Goal: Transaction & Acquisition: Purchase product/service

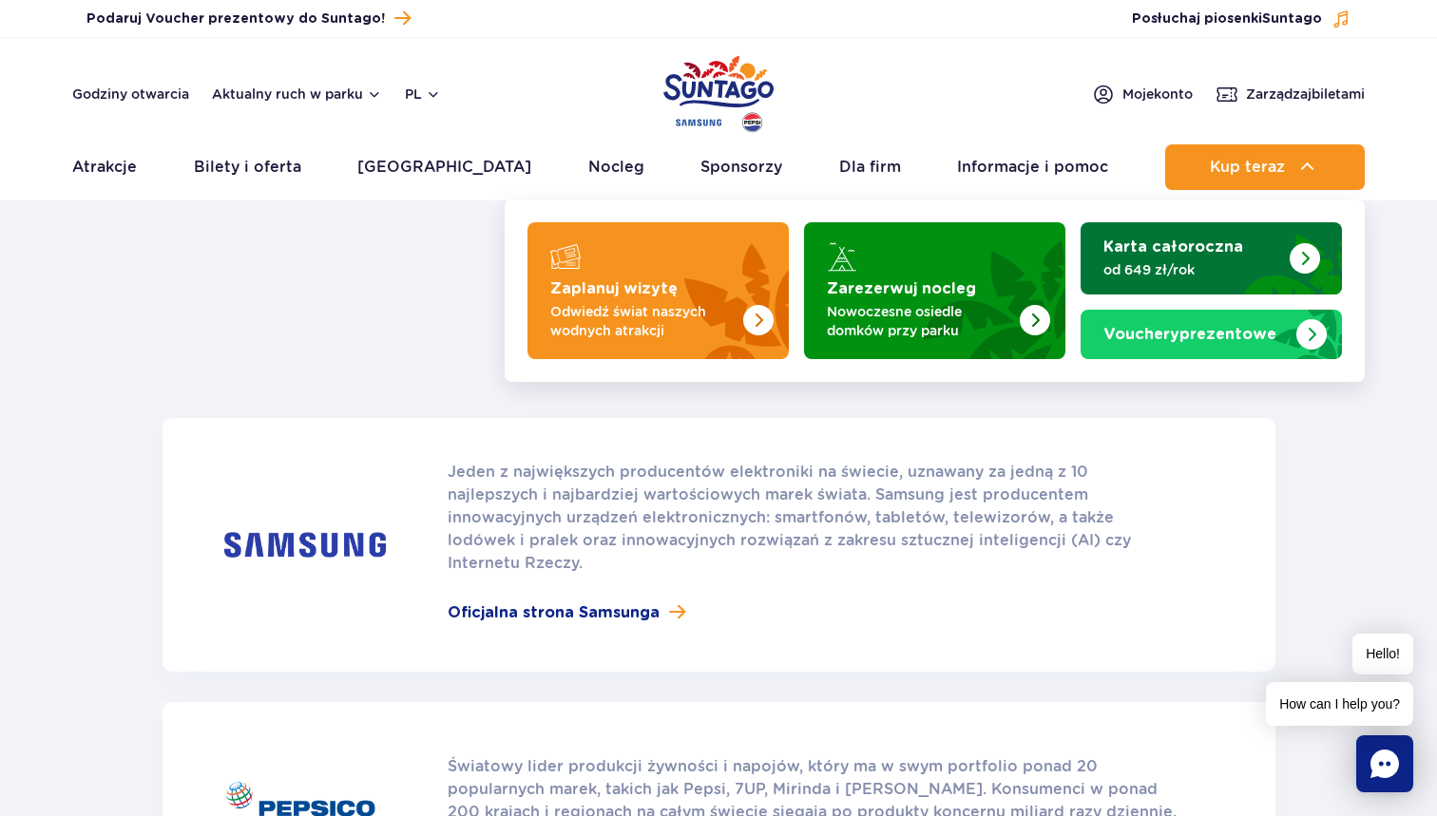
click at [1202, 257] on div "Karta całoroczna od 649 zł/rok" at bounding box center [1211, 259] width 216 height 42
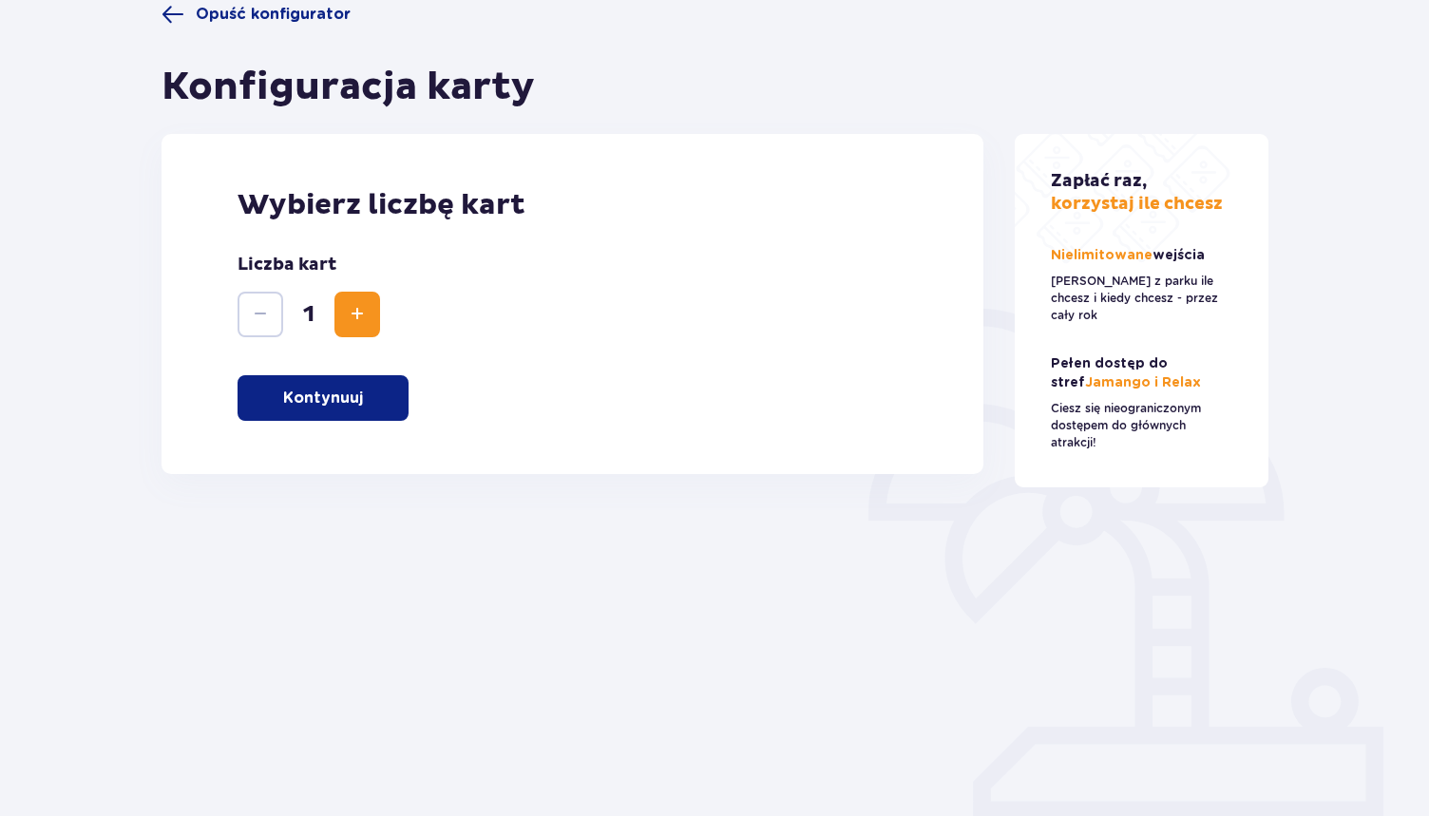
click at [314, 404] on p "Kontynuuj" at bounding box center [323, 398] width 80 height 21
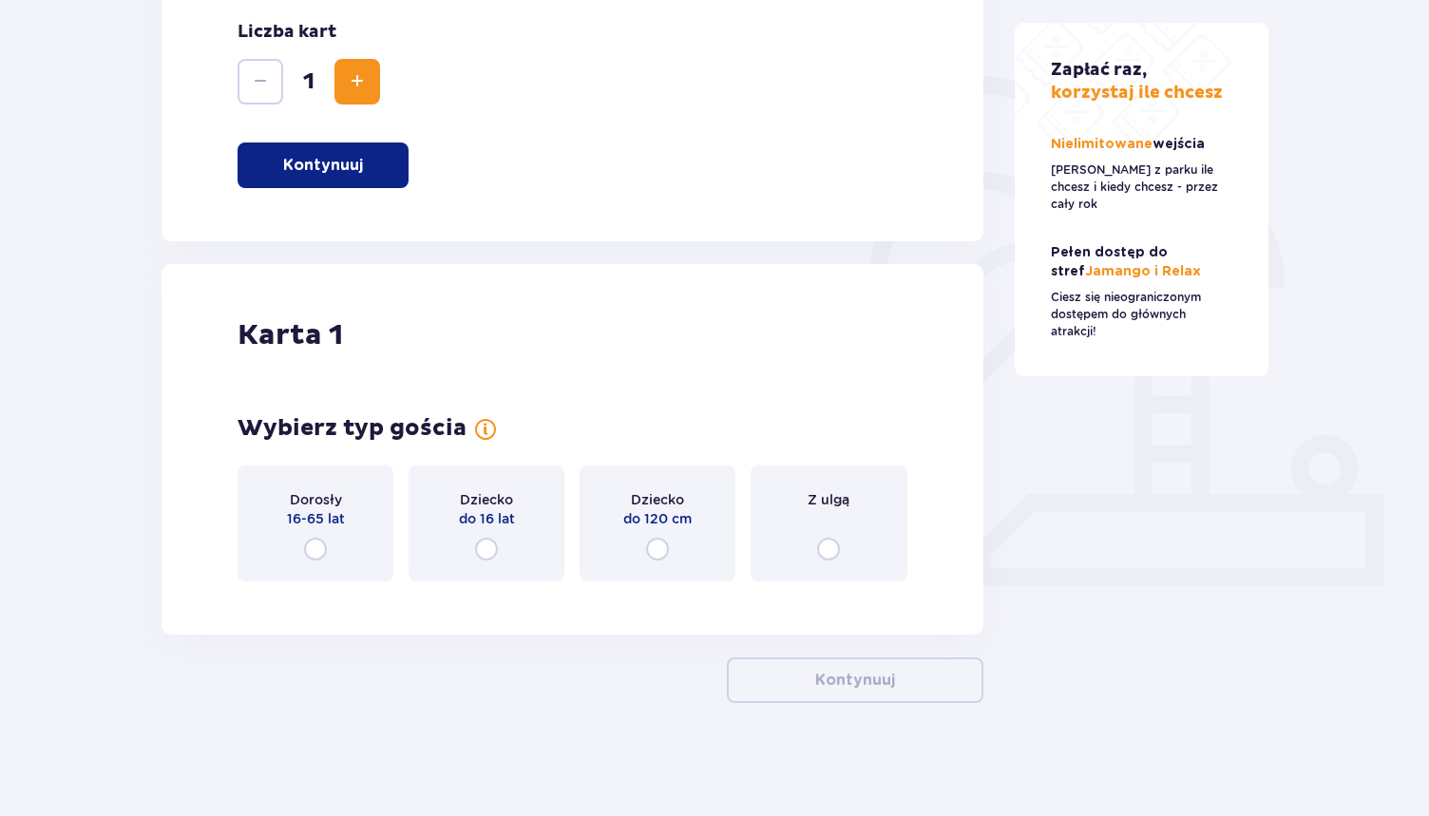
scroll to position [396, 0]
click at [341, 561] on div "Dorosły 16-65 lat" at bounding box center [316, 523] width 156 height 116
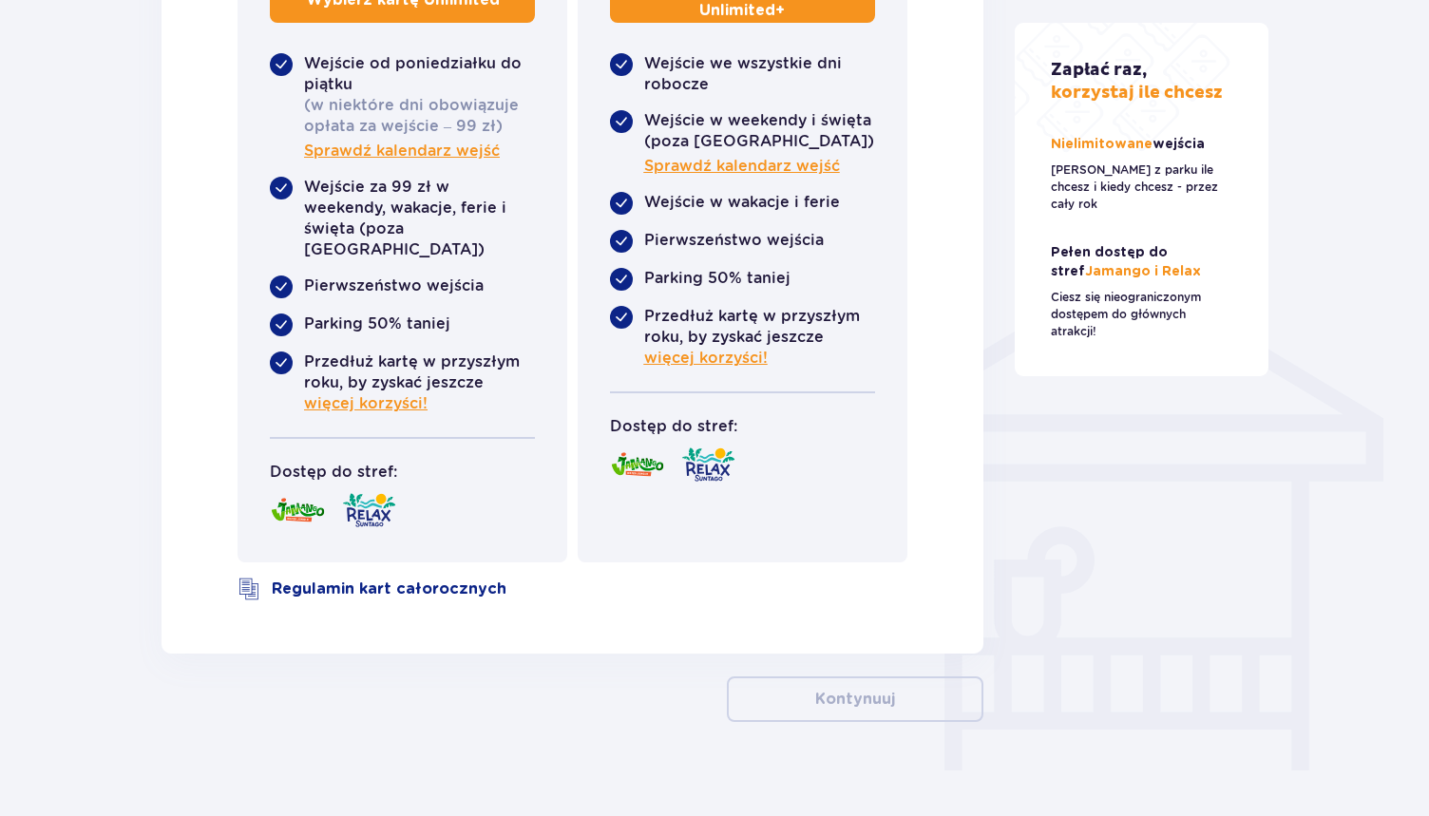
scroll to position [1278, 0]
click at [733, 365] on span "więcej korzyści!" at bounding box center [706, 359] width 124 height 21
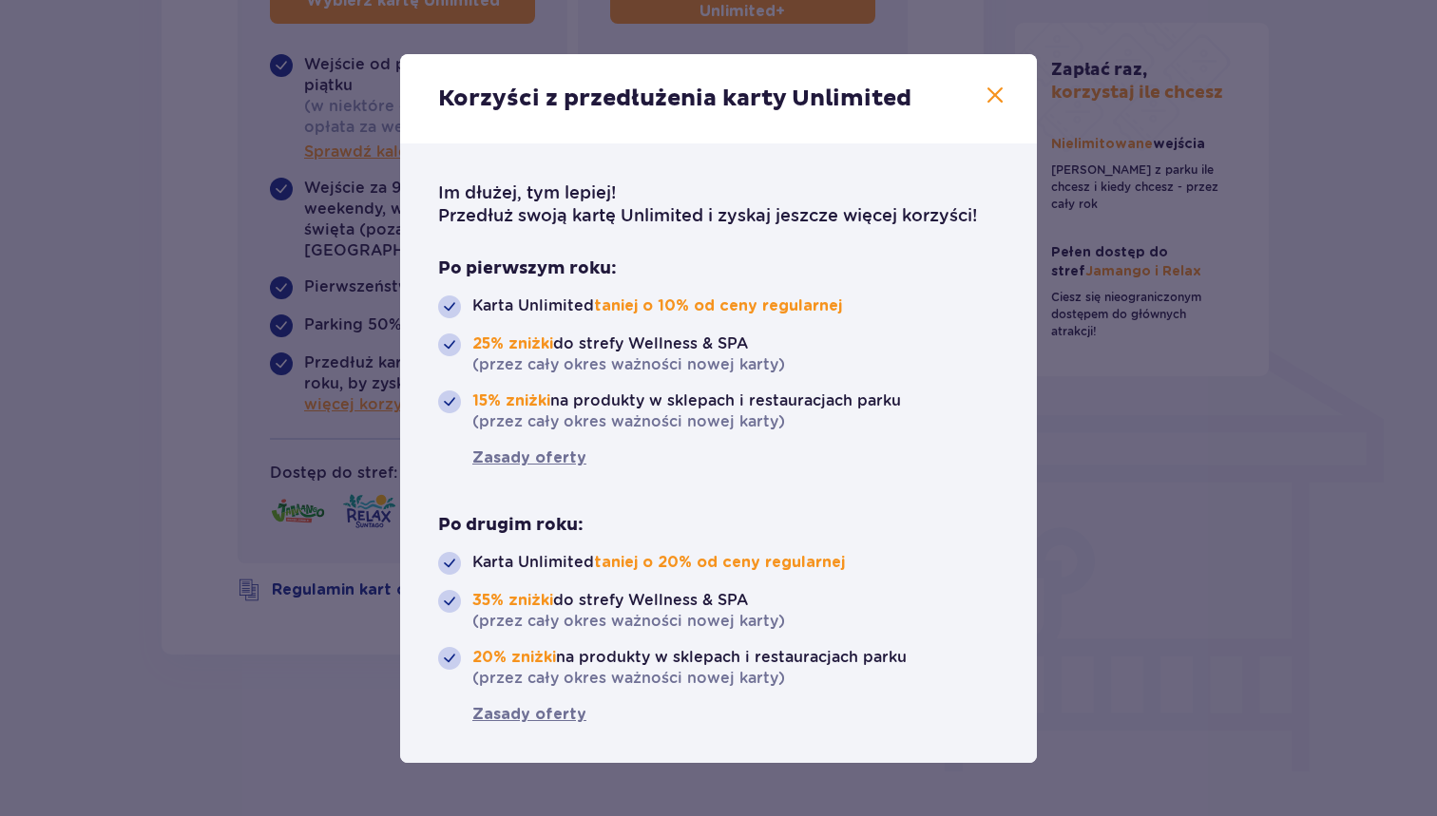
click at [1155, 460] on div "Korzyści z przedłużenia karty Unlimited Im dłużej, tym lepiej! Przedłuż swoją k…" at bounding box center [718, 408] width 1437 height 816
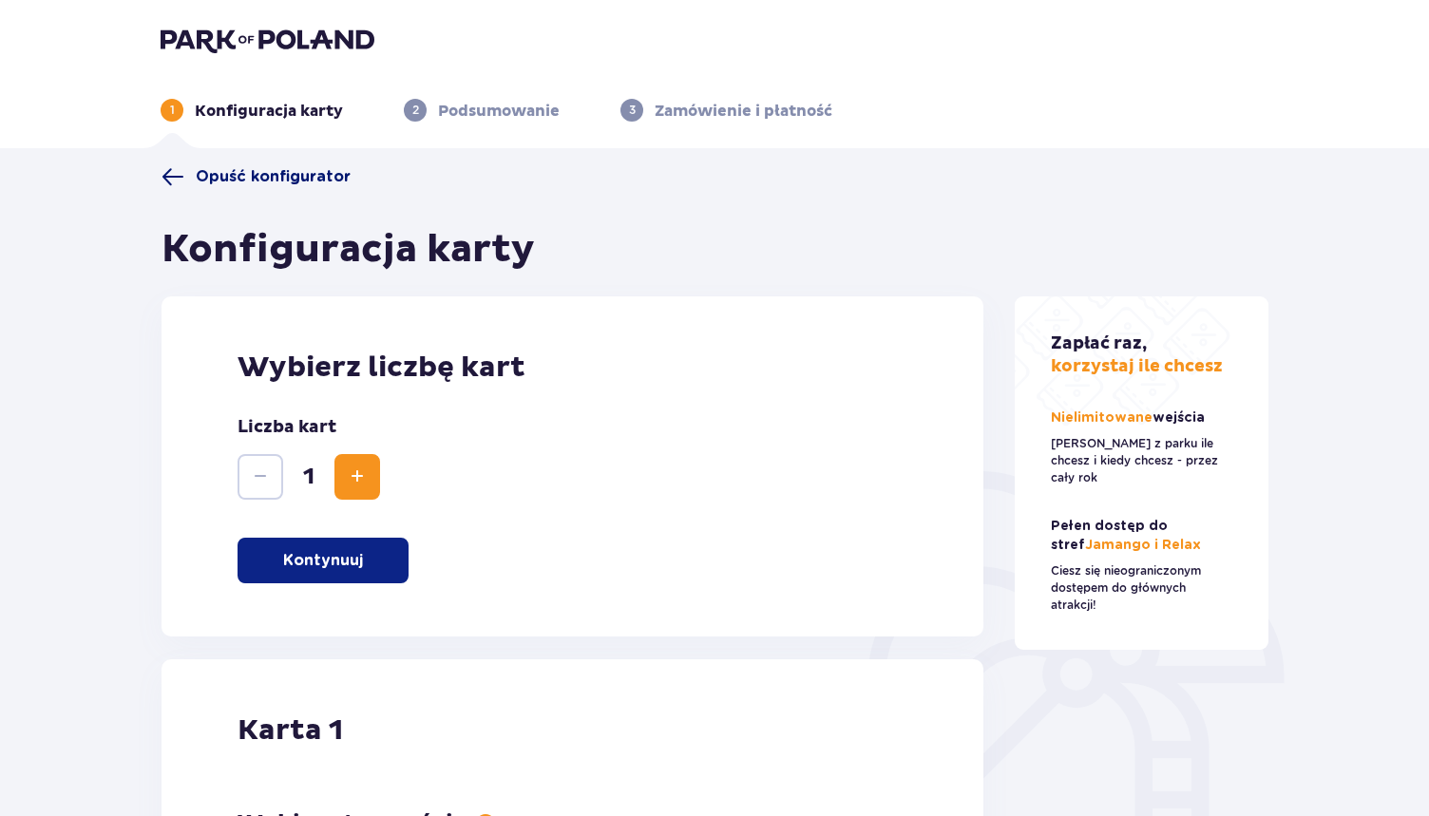
click at [165, 176] on span at bounding box center [173, 176] width 23 height 23
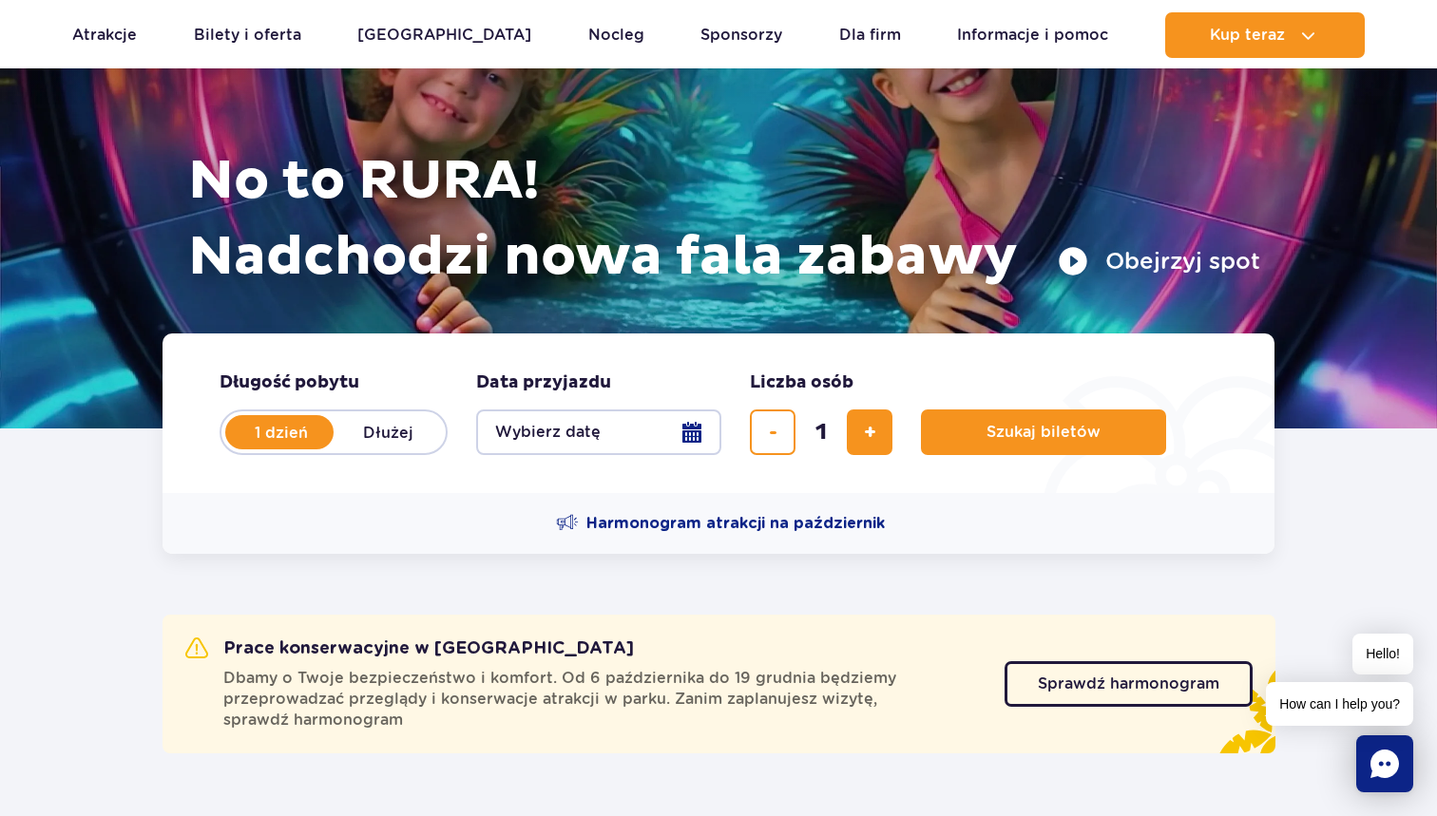
scroll to position [174, 0]
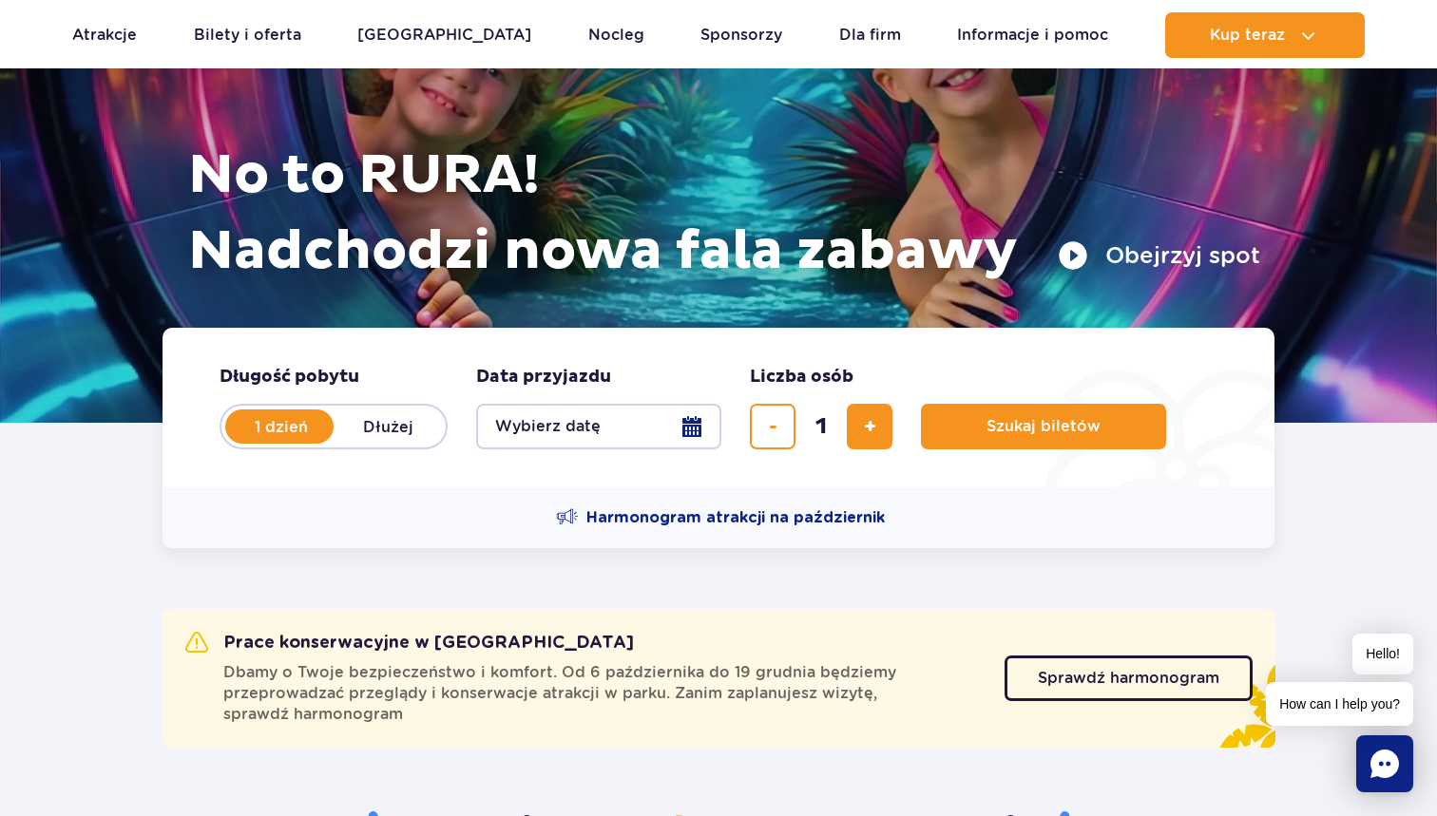
click at [606, 400] on fieldset "Data przyjazdu data przyjazdu w hero Wybierz datę" at bounding box center [598, 408] width 245 height 84
click at [688, 442] on button "Wybierz datę" at bounding box center [598, 427] width 245 height 46
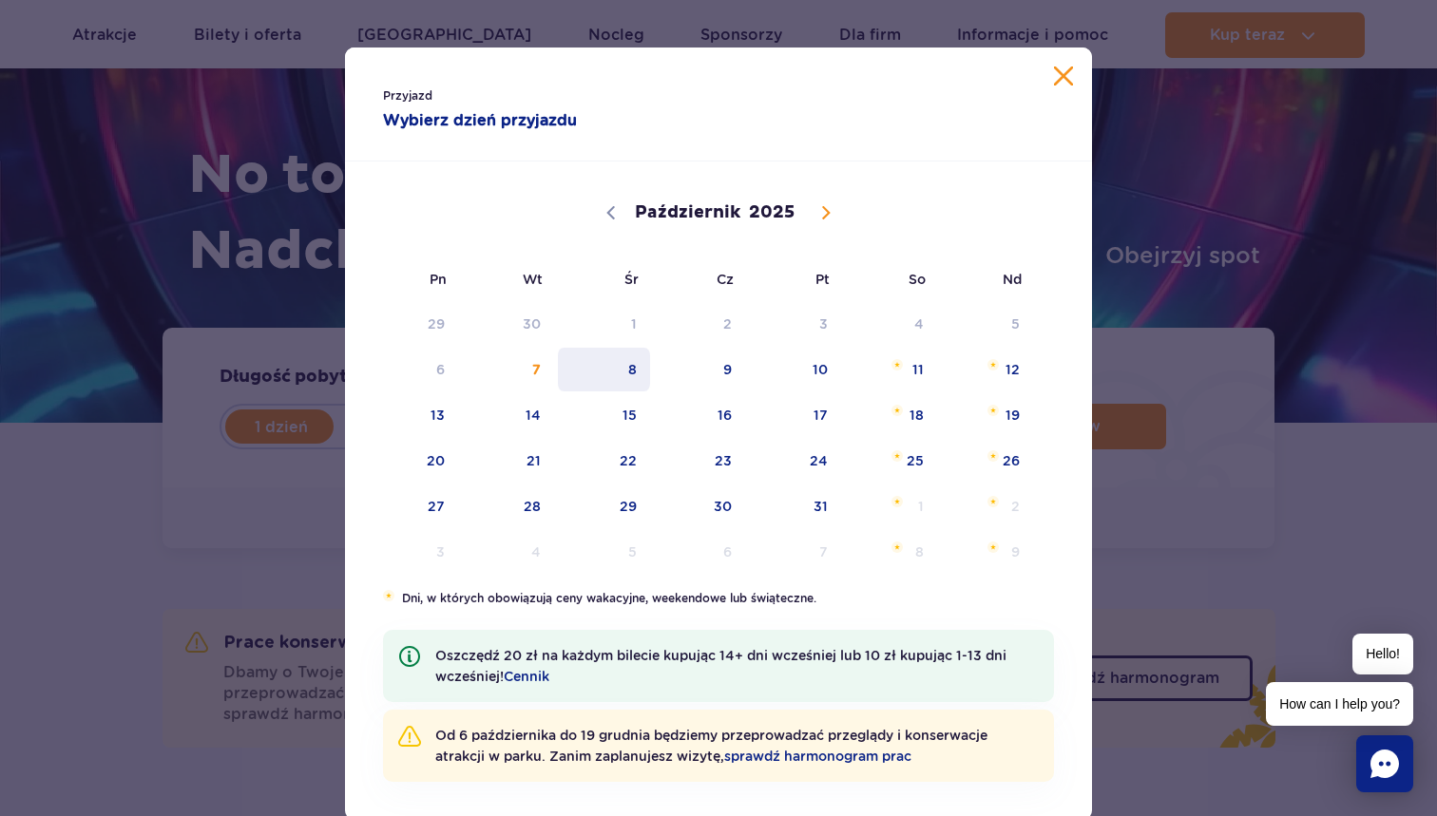
scroll to position [0, 0]
click at [634, 373] on span "8" at bounding box center [604, 370] width 96 height 44
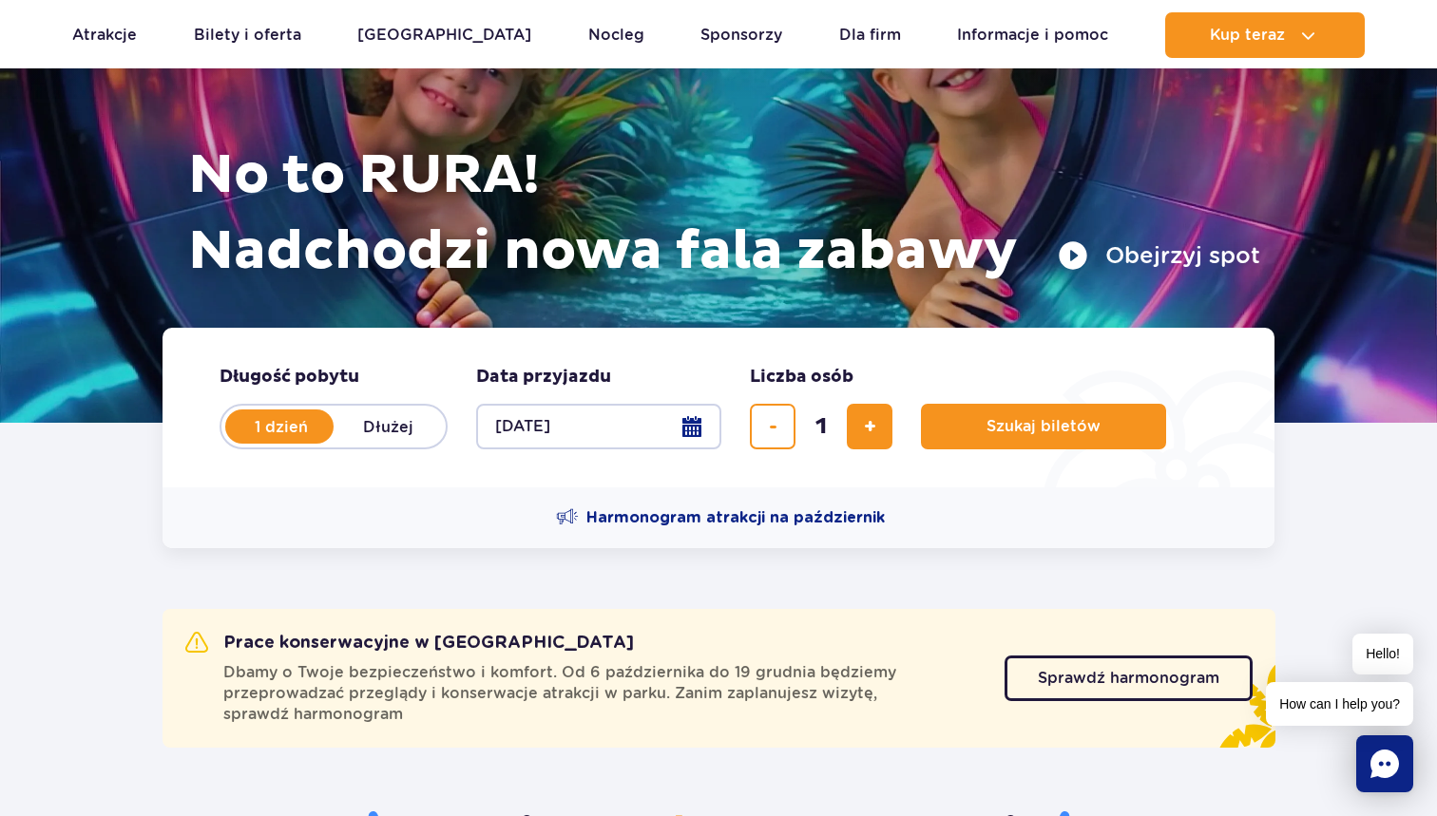
click at [264, 443] on label "1 dzień" at bounding box center [281, 427] width 108 height 40
click at [248, 443] on input "1 dzień" at bounding box center [237, 445] width 21 height 4
click at [581, 430] on button "Wybierz datę" at bounding box center [598, 427] width 245 height 46
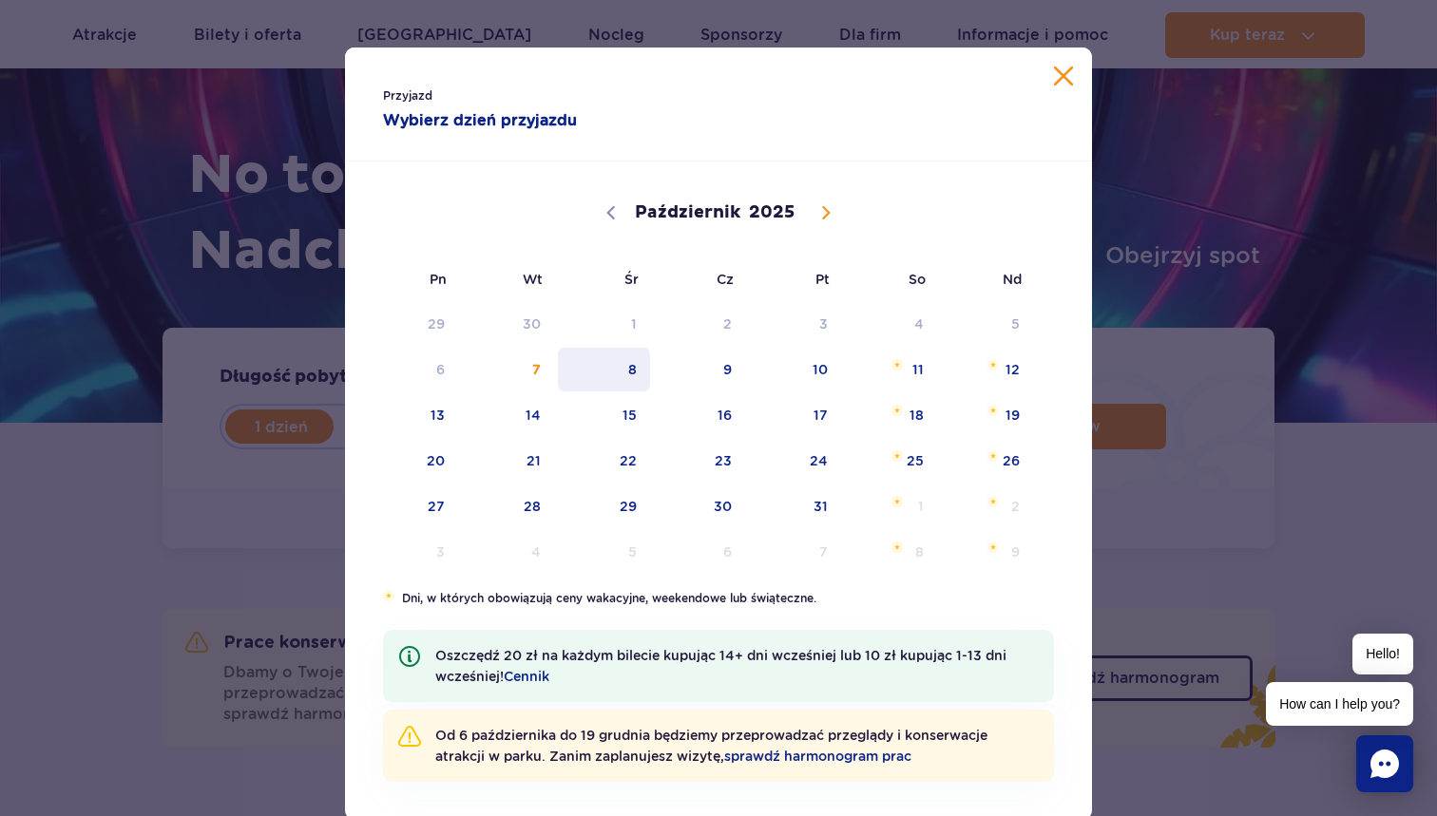
click at [636, 360] on span "8" at bounding box center [604, 370] width 96 height 44
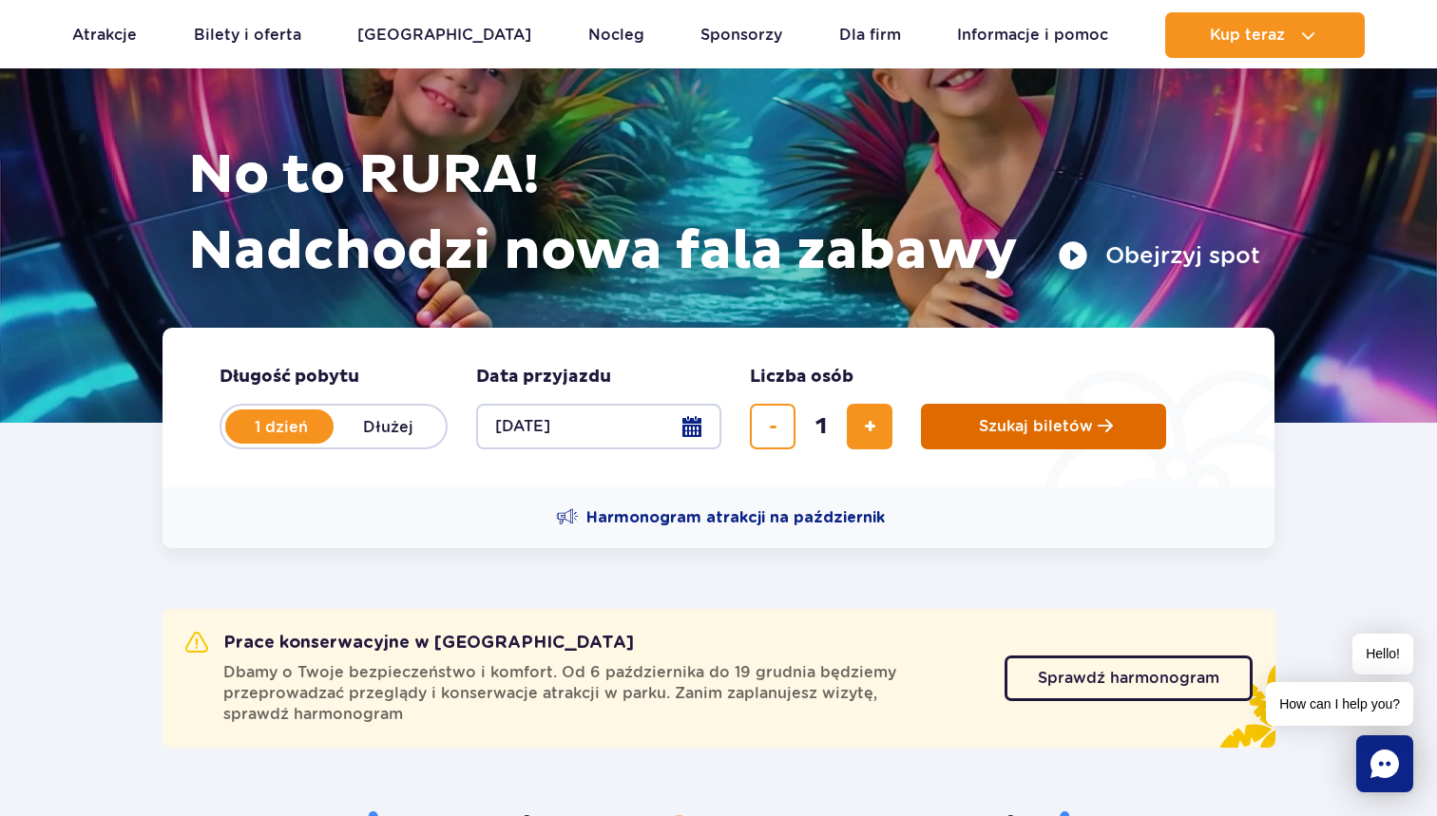
click at [1008, 419] on span "Szukaj biletów" at bounding box center [1036, 426] width 114 height 17
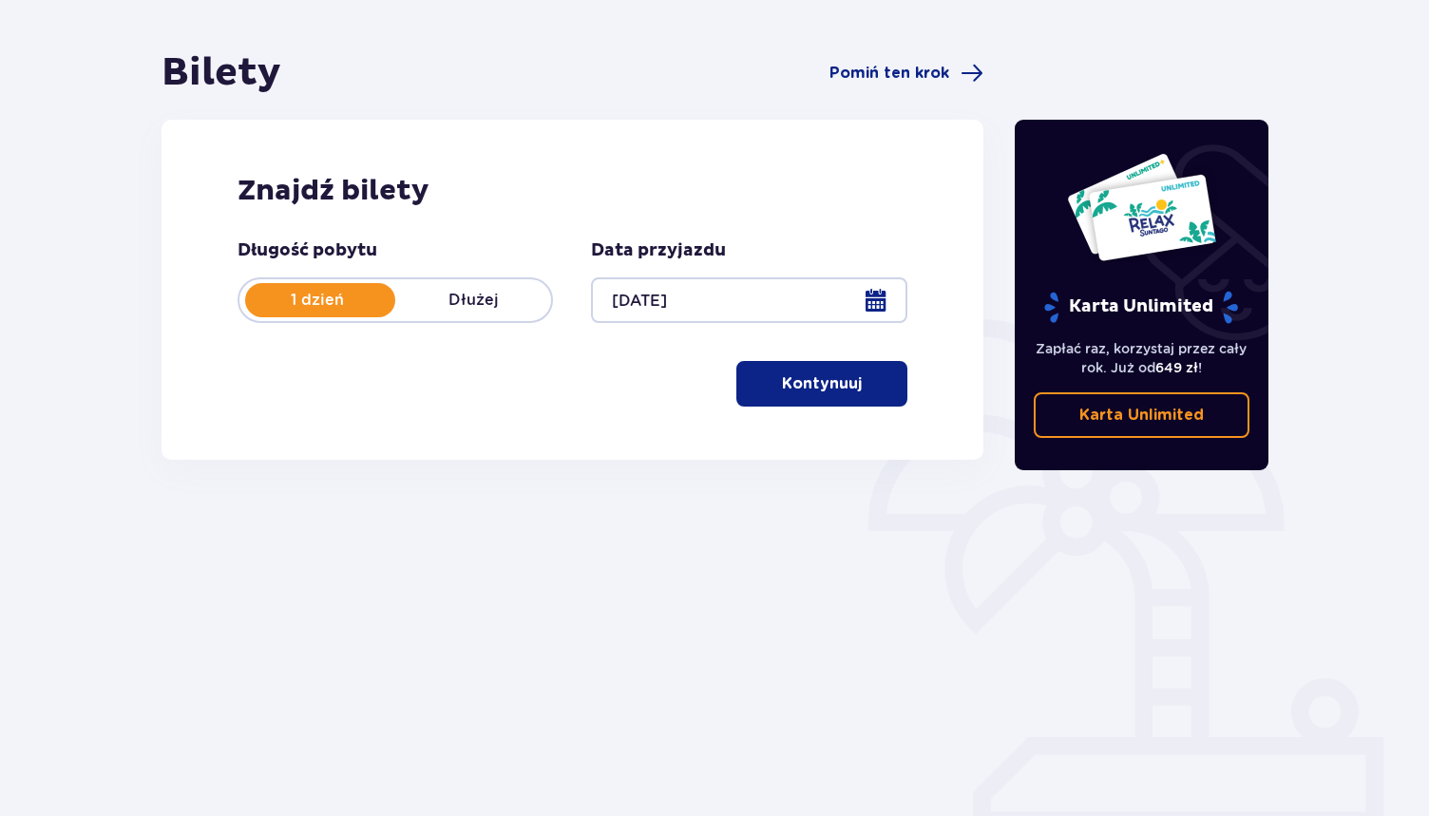
click at [796, 386] on p "Kontynuuj" at bounding box center [822, 383] width 80 height 21
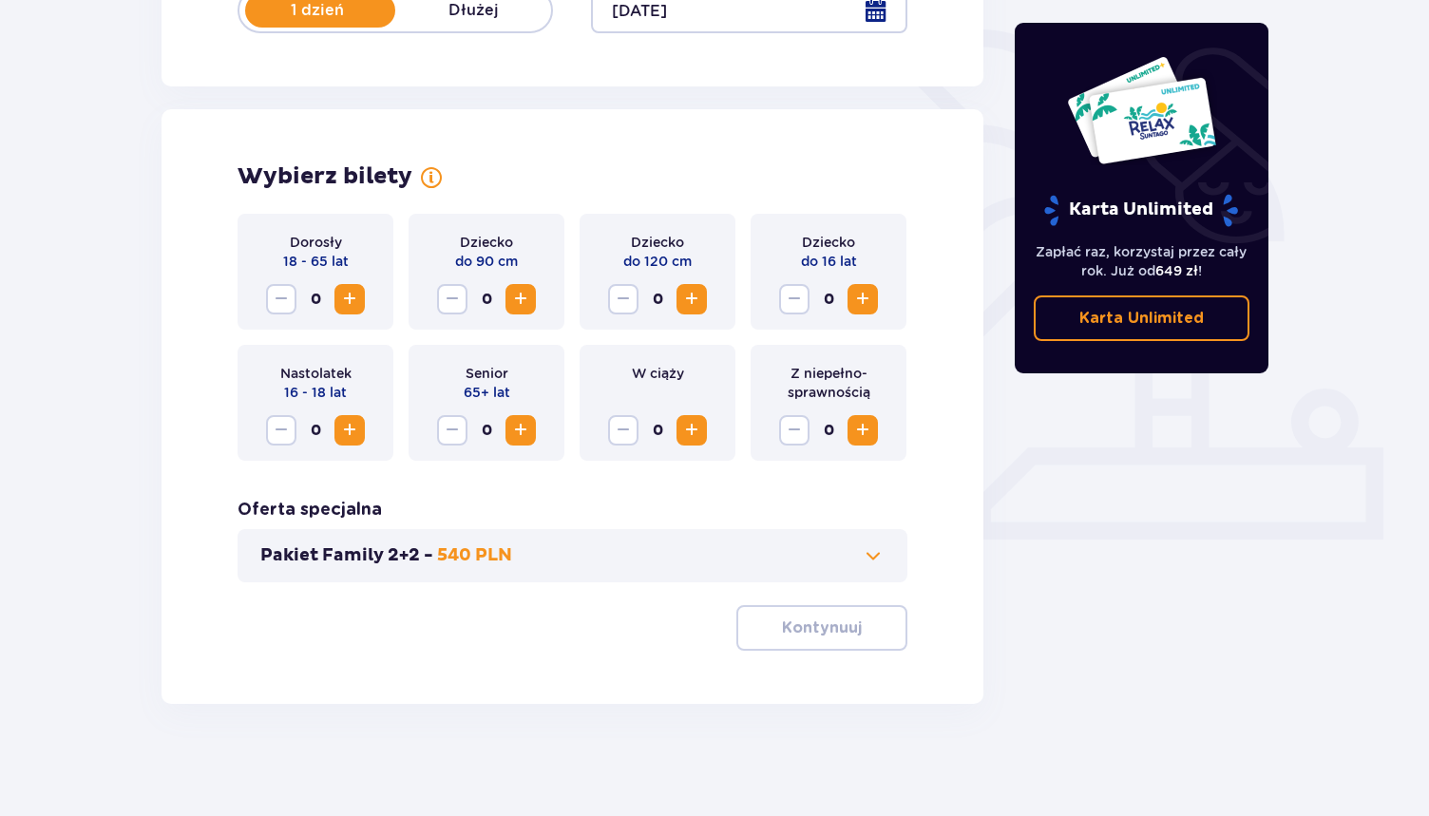
scroll to position [444, 0]
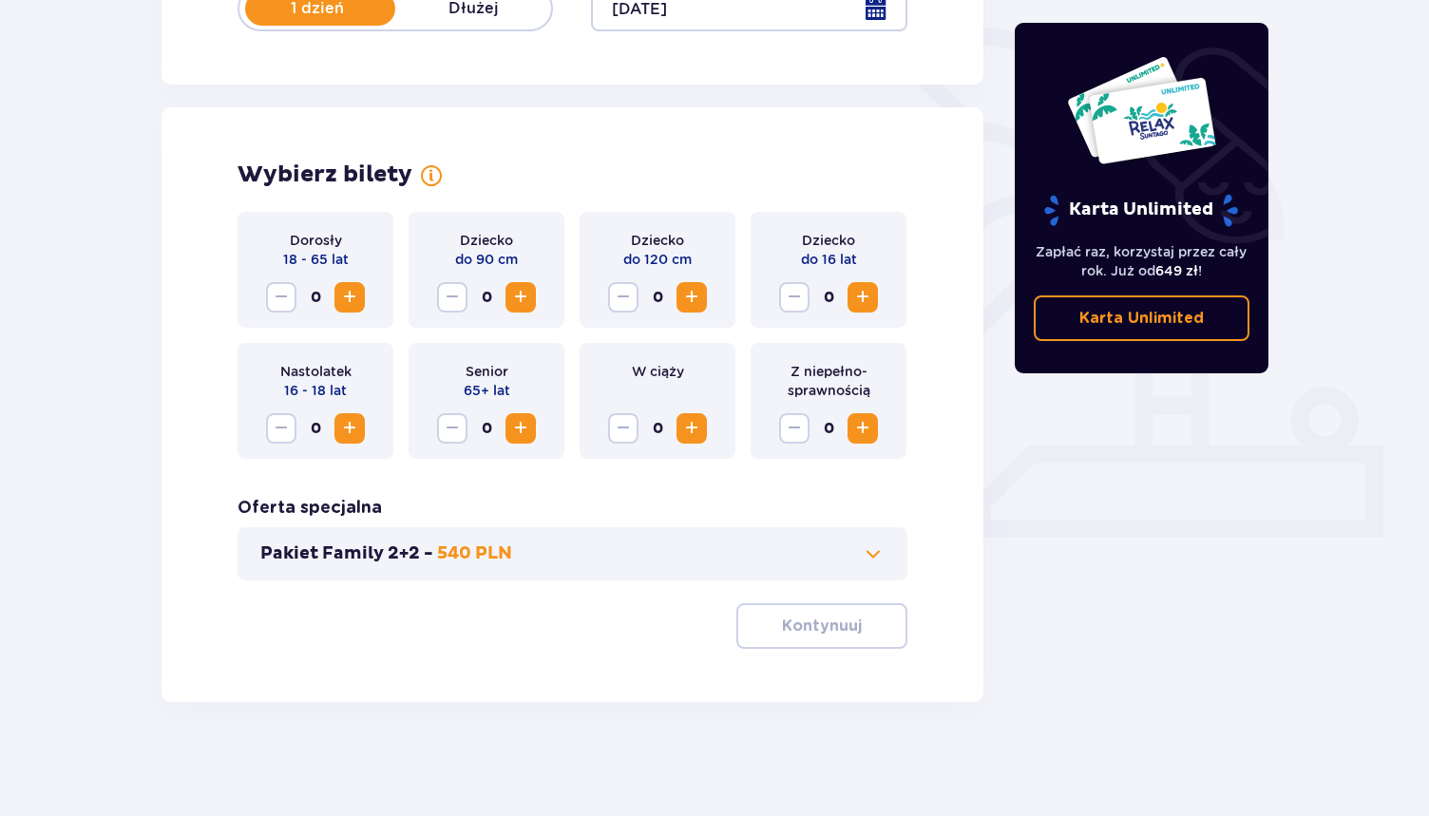
click at [359, 299] on span "Zwiększ" at bounding box center [349, 297] width 23 height 23
click at [815, 633] on p "Kontynuuj" at bounding box center [822, 626] width 80 height 21
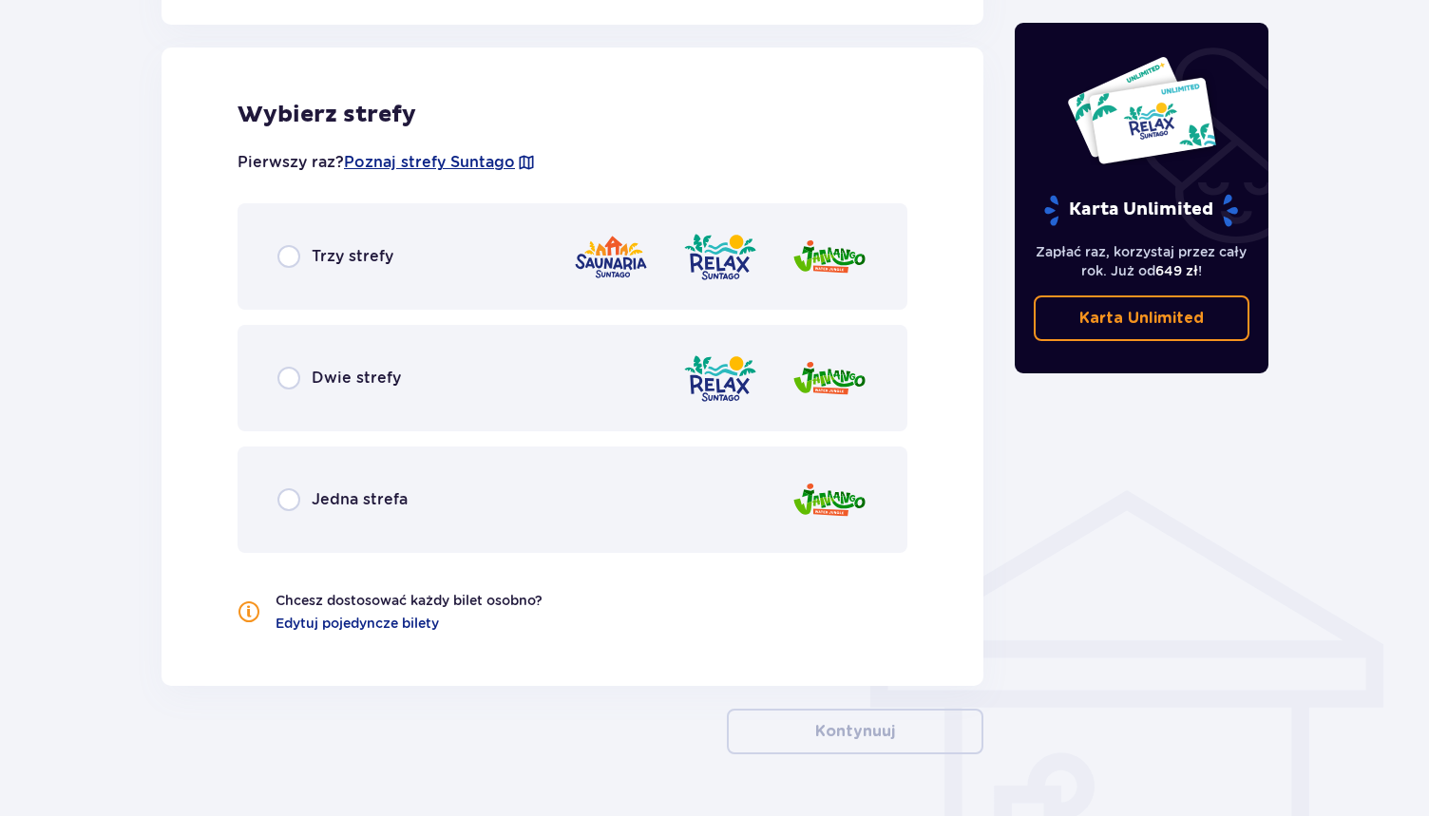
scroll to position [1062, 0]
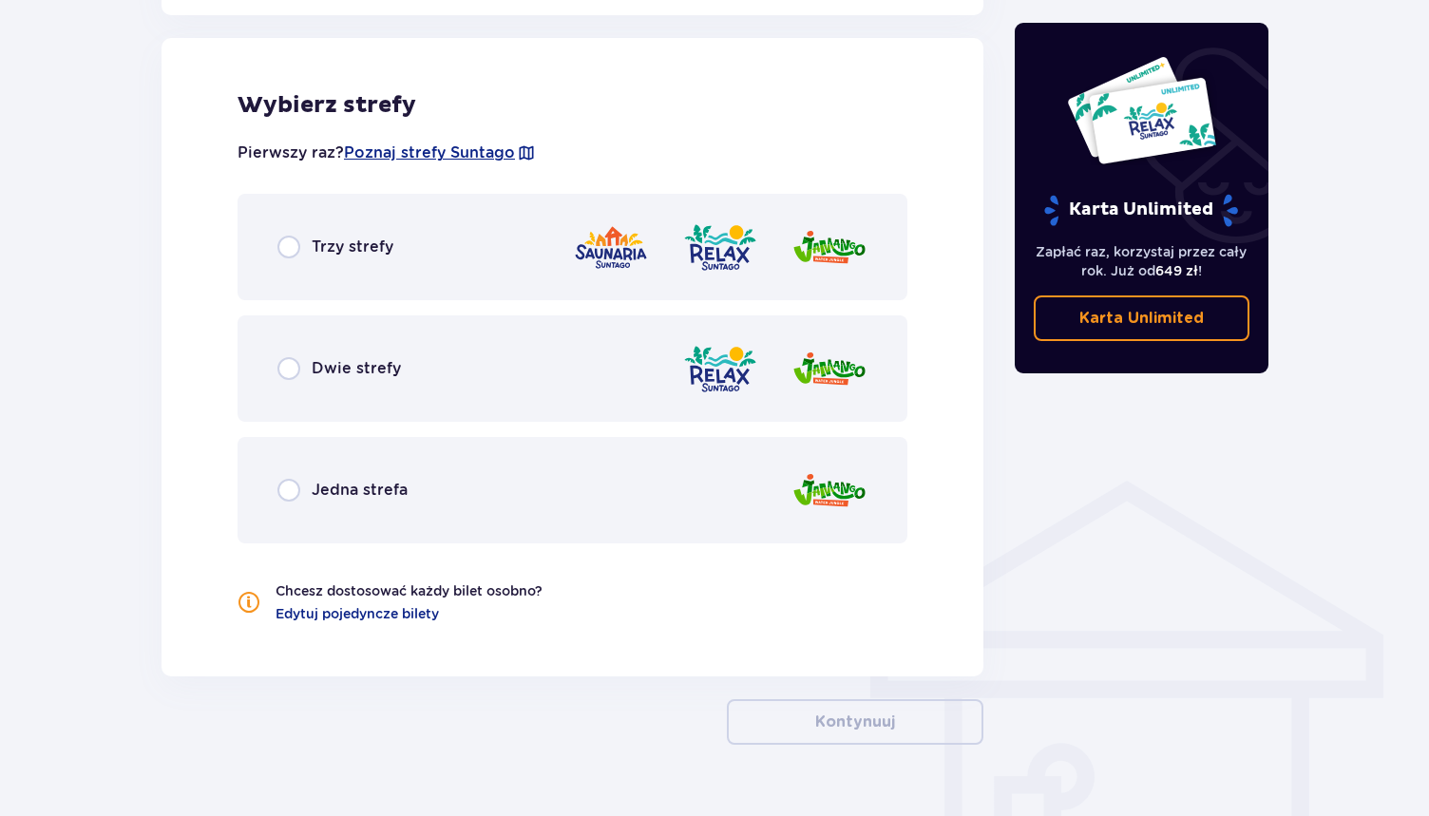
click at [600, 376] on div "Dwie strefy" at bounding box center [573, 368] width 670 height 106
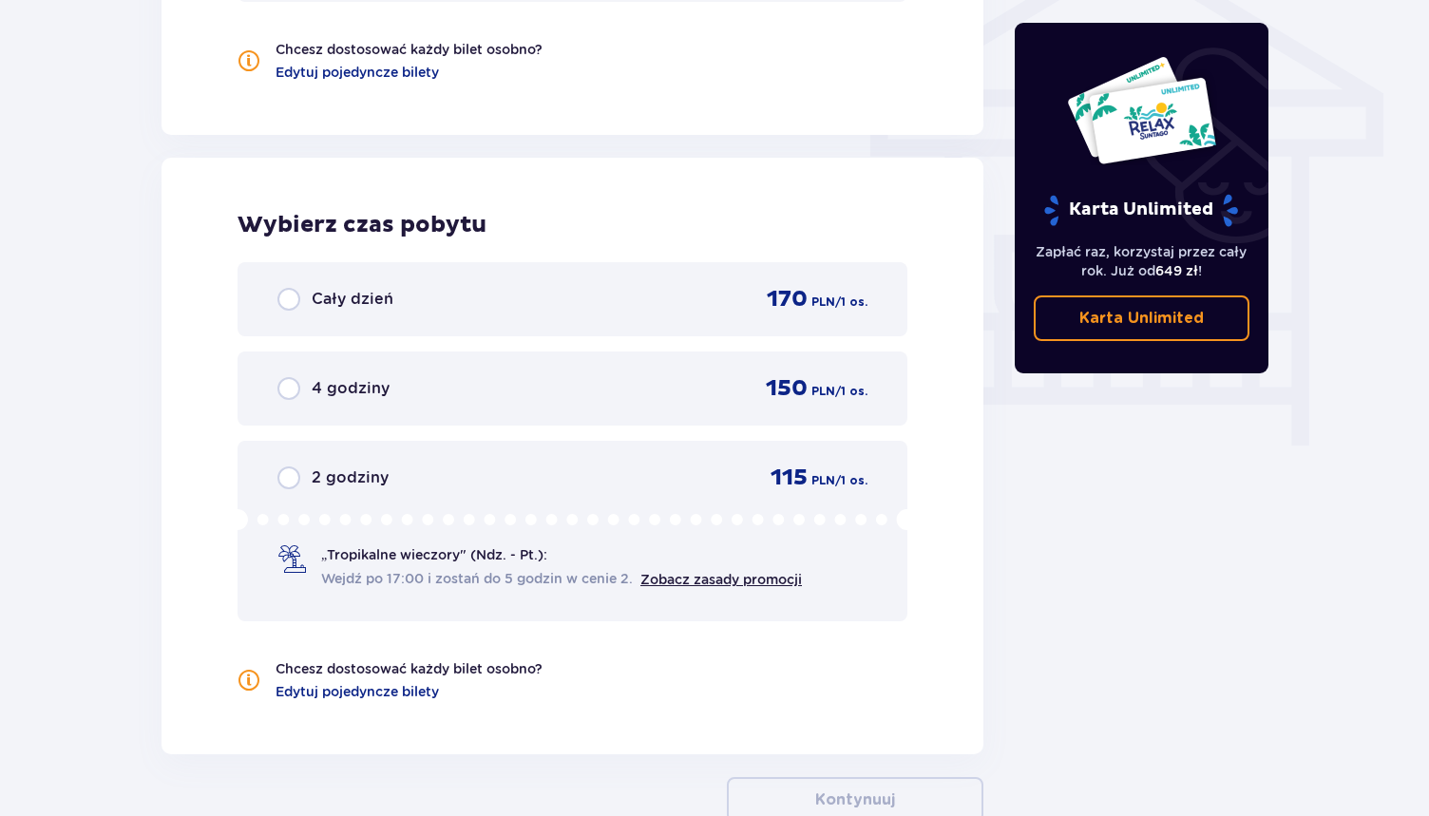
scroll to position [1600, 0]
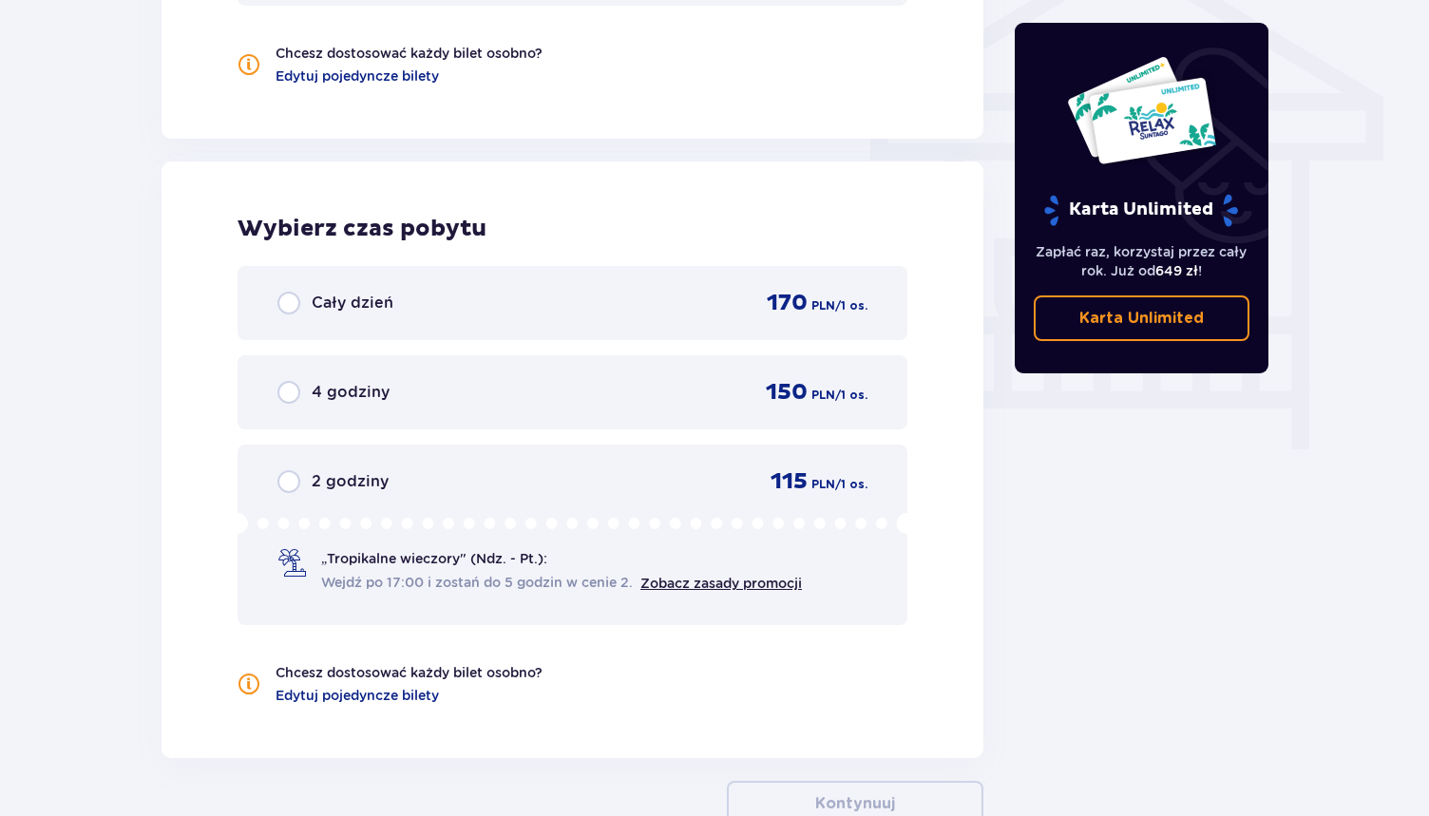
click at [293, 301] on input "radio" at bounding box center [288, 303] width 23 height 23
radio input "true"
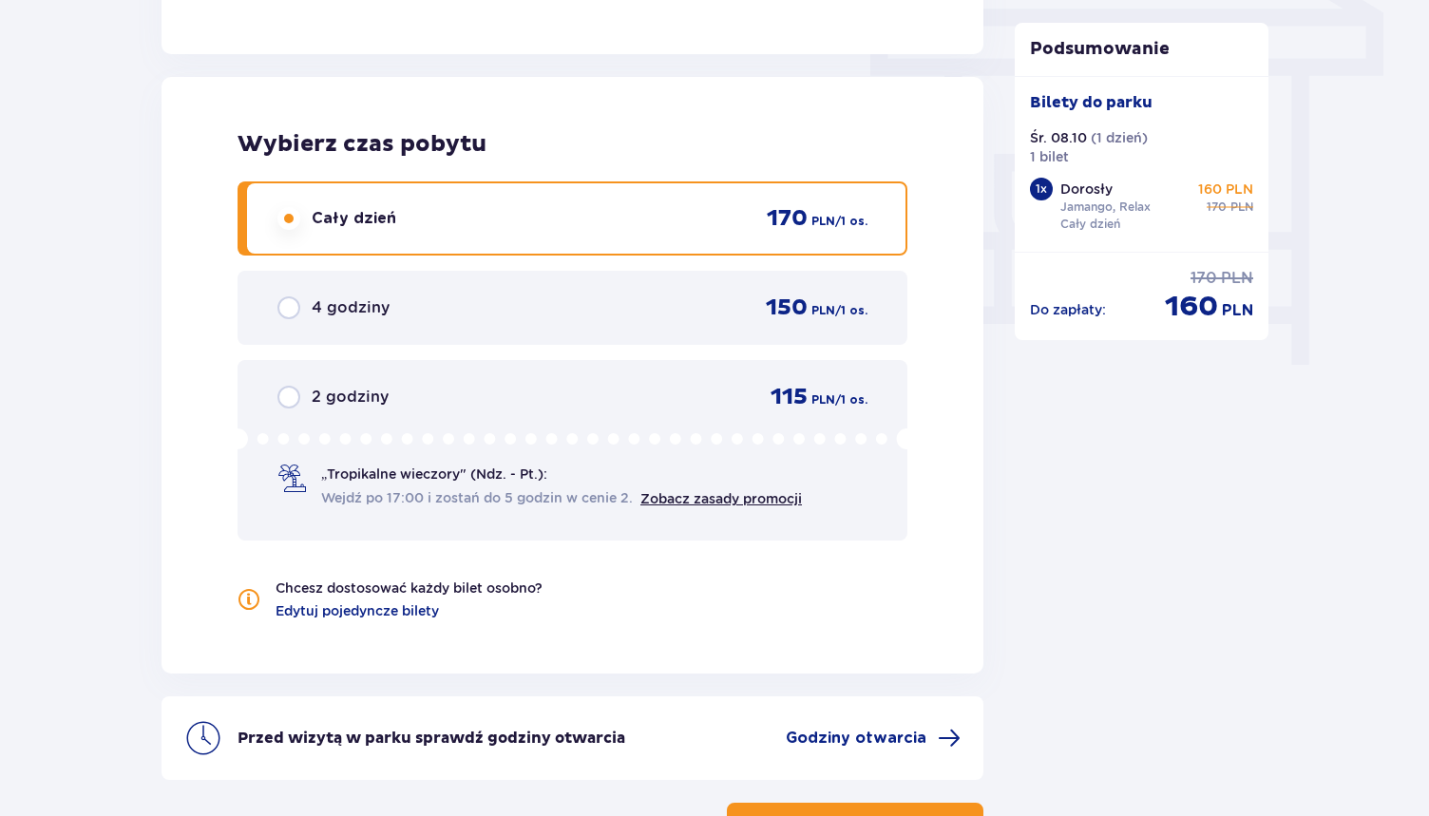
scroll to position [1676, 0]
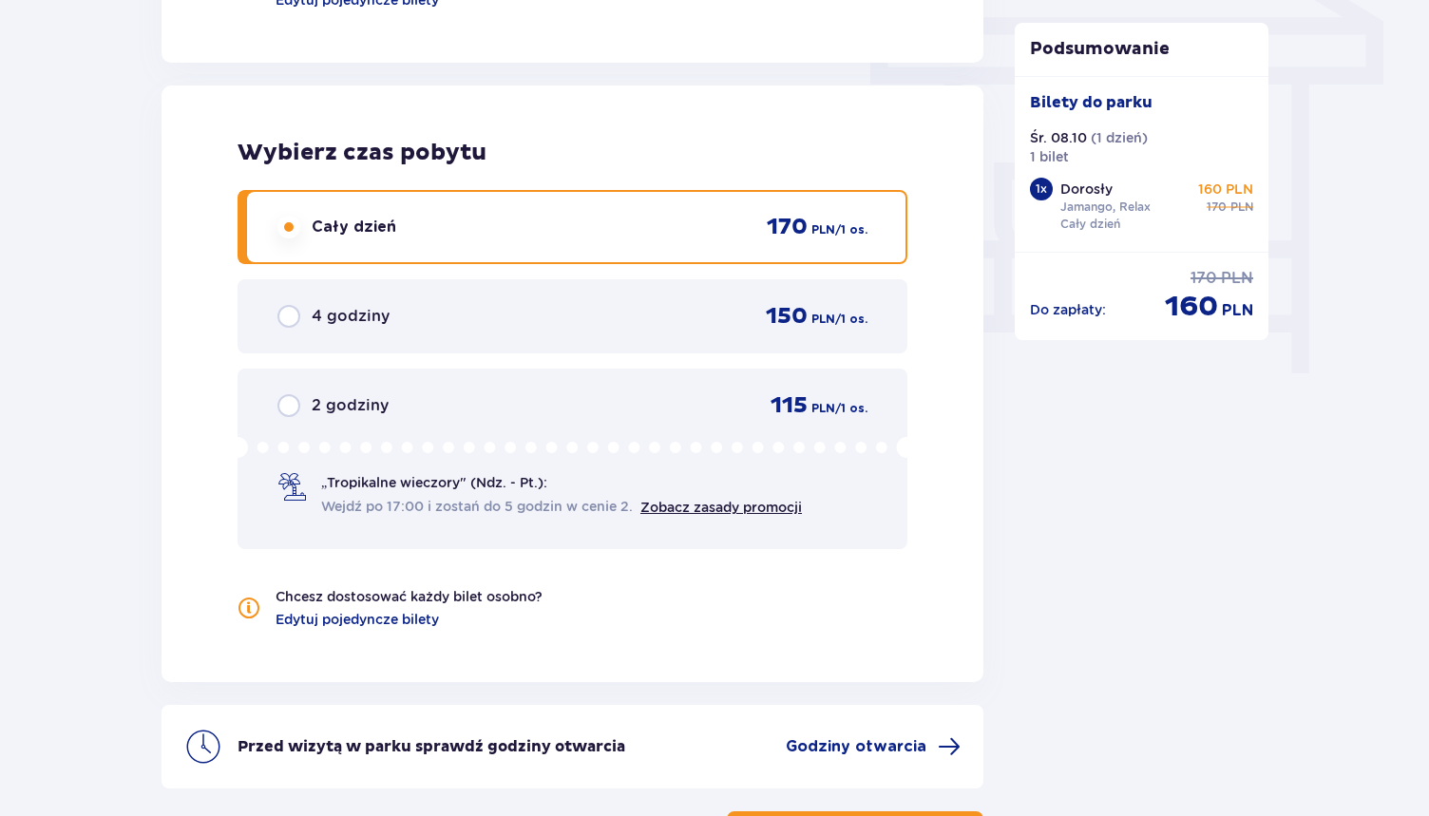
click at [293, 301] on div "4 godziny 150 PLN / 1 os." at bounding box center [573, 316] width 670 height 74
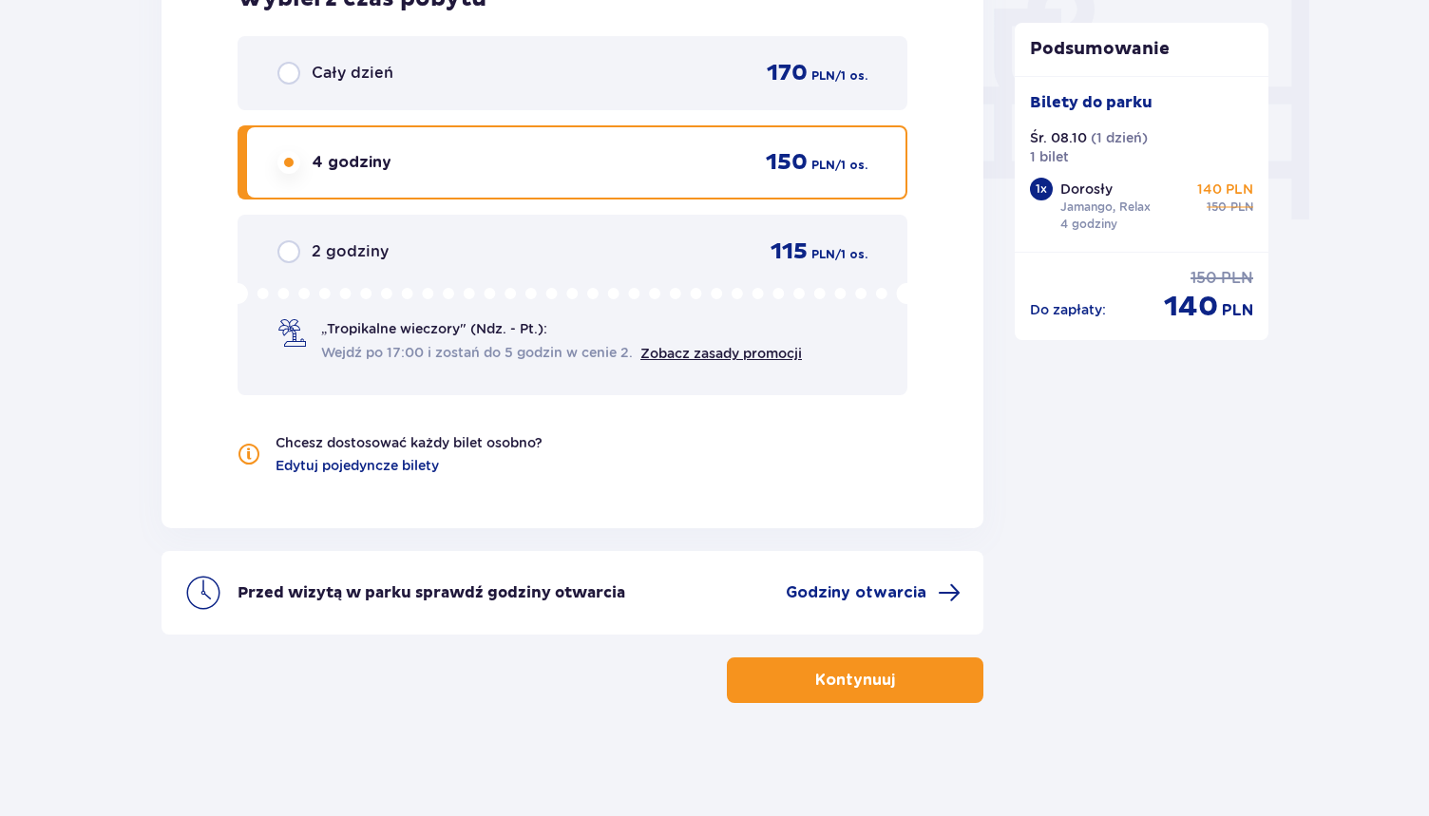
scroll to position [1831, 0]
click at [554, 271] on div "2 godziny 115 PLN / 1 os. „Tropikalne wieczory" (Ndz. - Pt.): Wejdź po 17:00 i …" at bounding box center [573, 304] width 670 height 181
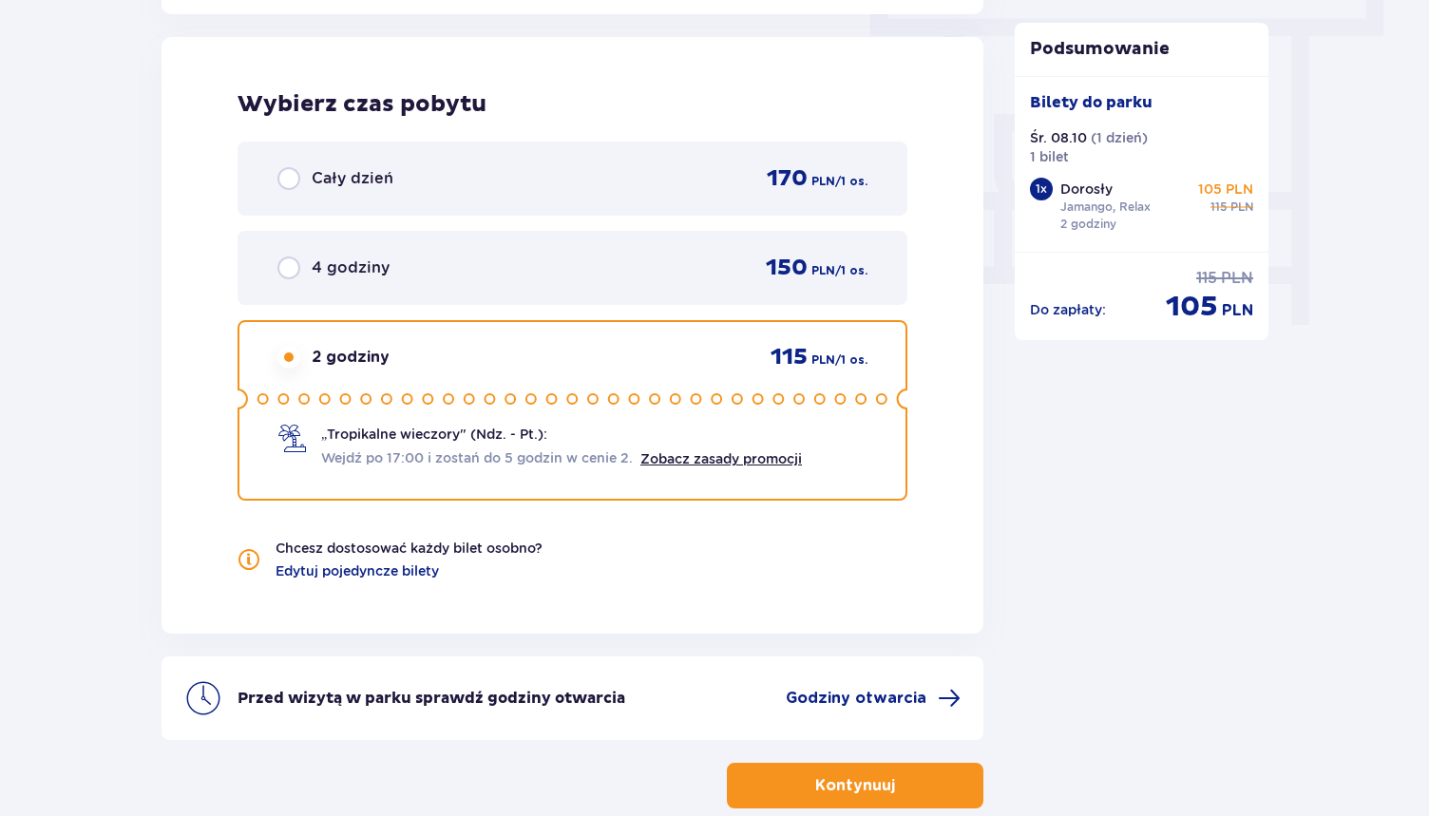
click at [526, 267] on div "4 godziny 150 PLN / 1 os." at bounding box center [572, 268] width 590 height 29
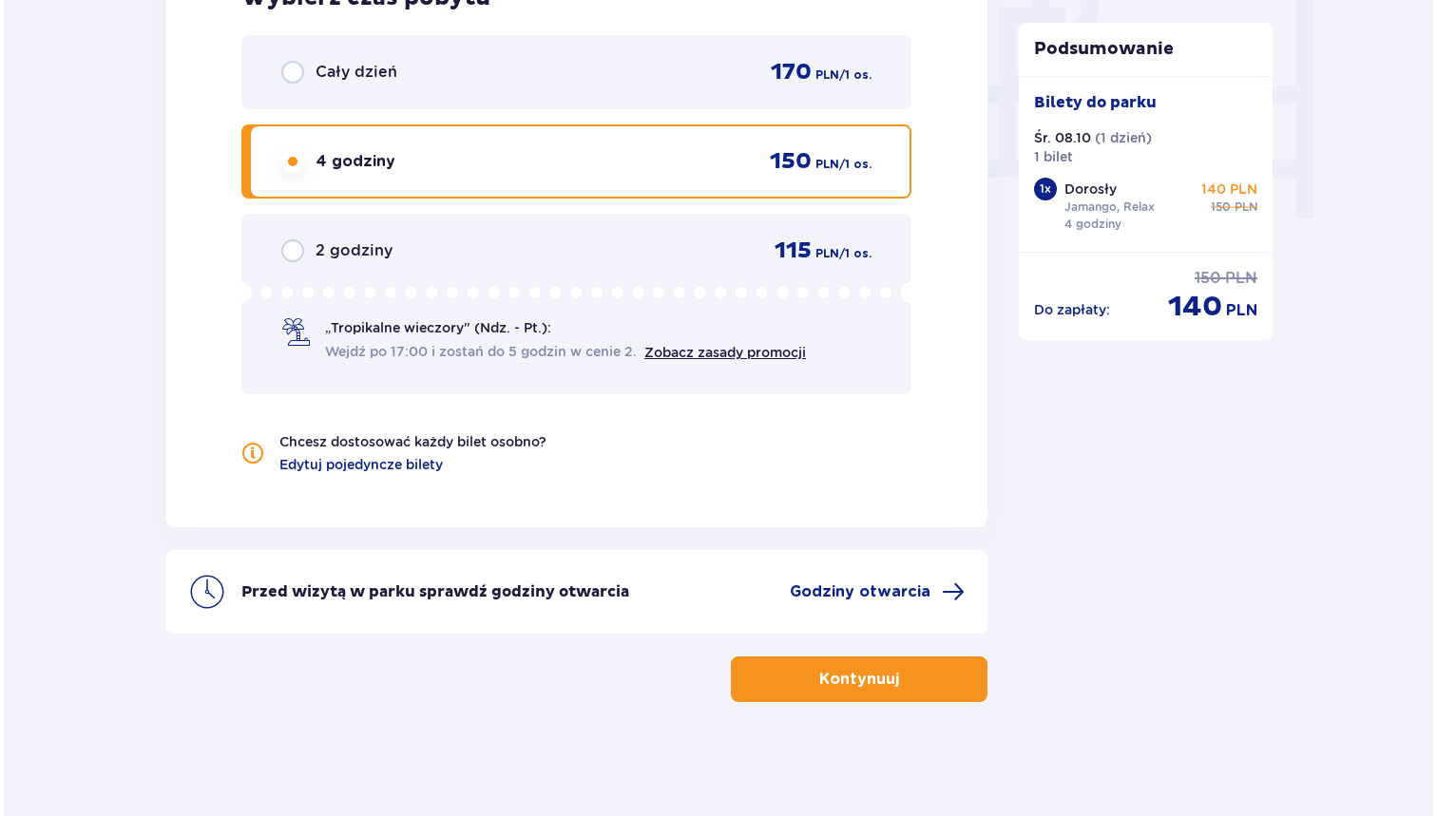
scroll to position [1831, 0]
click at [938, 583] on span at bounding box center [949, 592] width 23 height 23
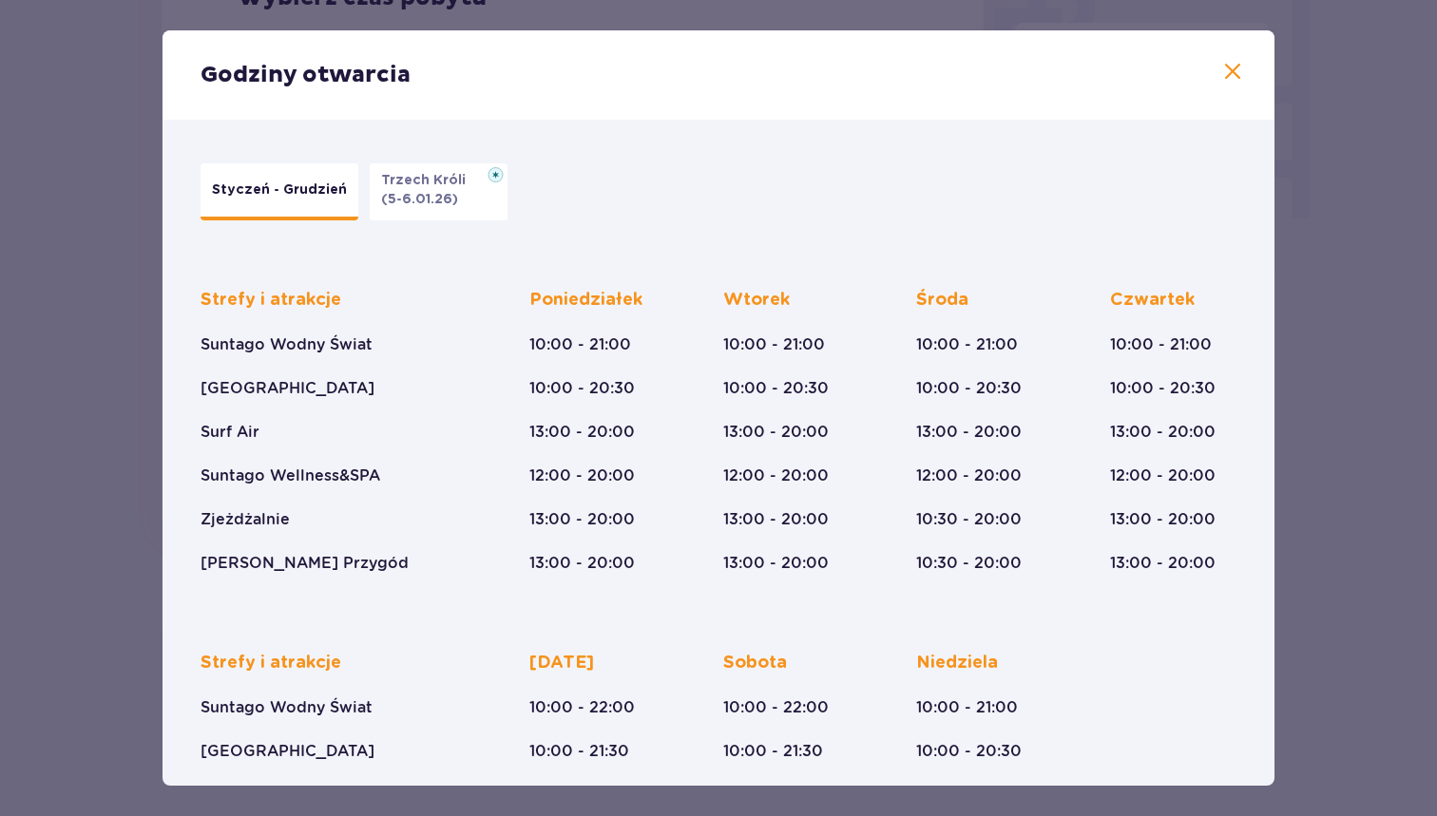
click at [1233, 56] on div "Godziny otwarcia" at bounding box center [718, 74] width 1112 height 89
click at [1224, 73] on span at bounding box center [1232, 72] width 23 height 23
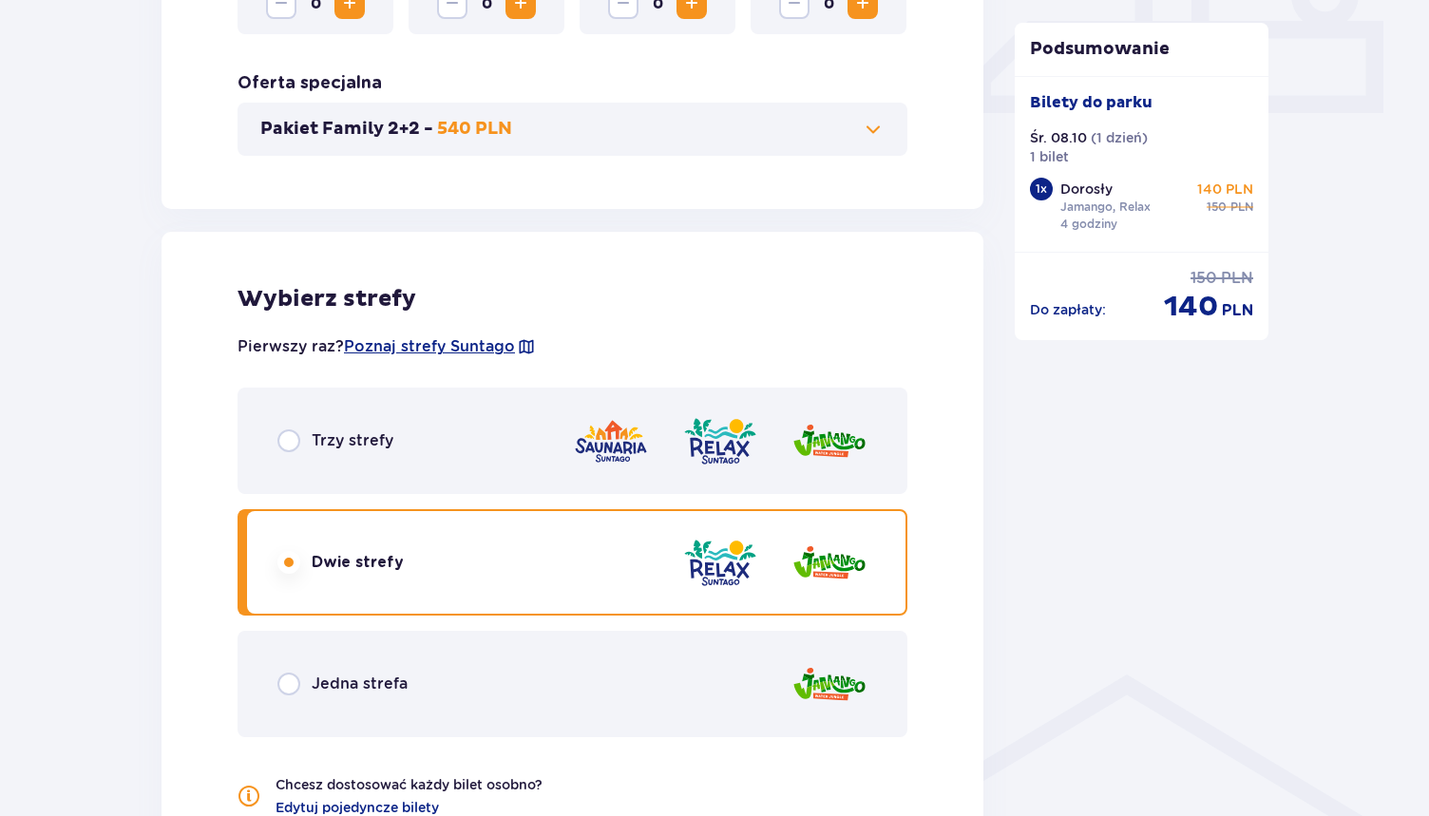
scroll to position [913, 0]
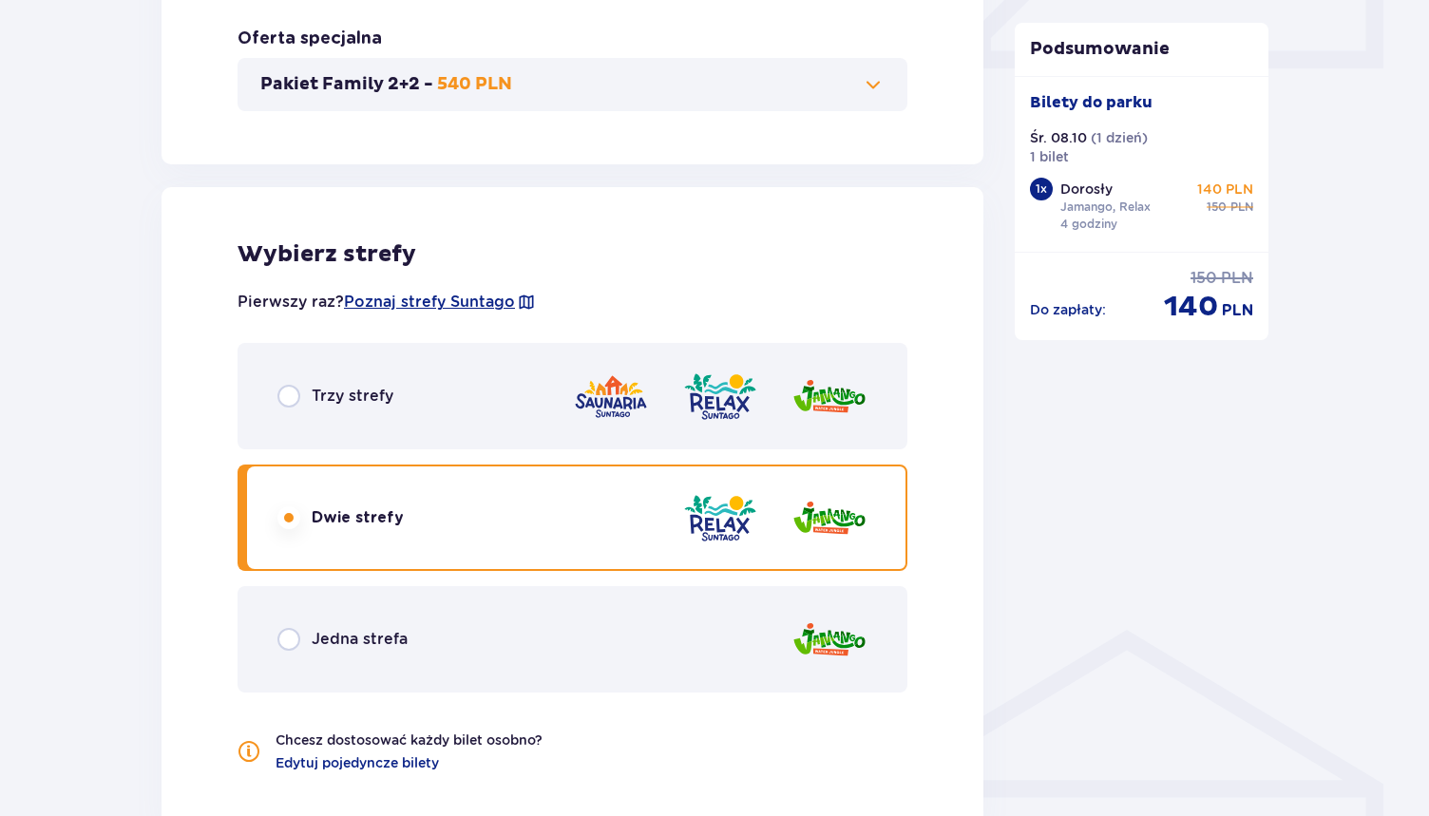
click at [773, 411] on div at bounding box center [720, 397] width 295 height 54
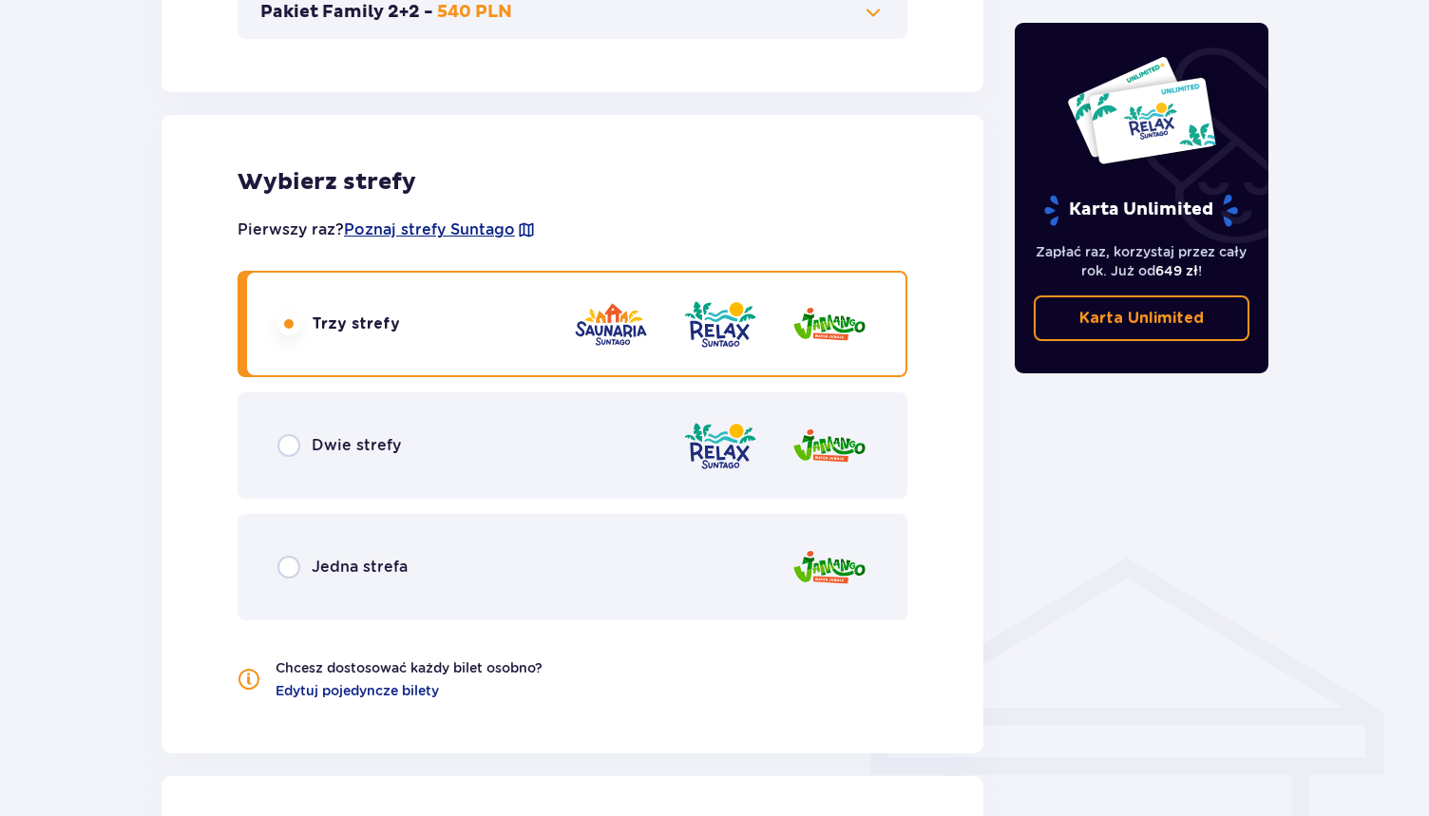
scroll to position [976, 0]
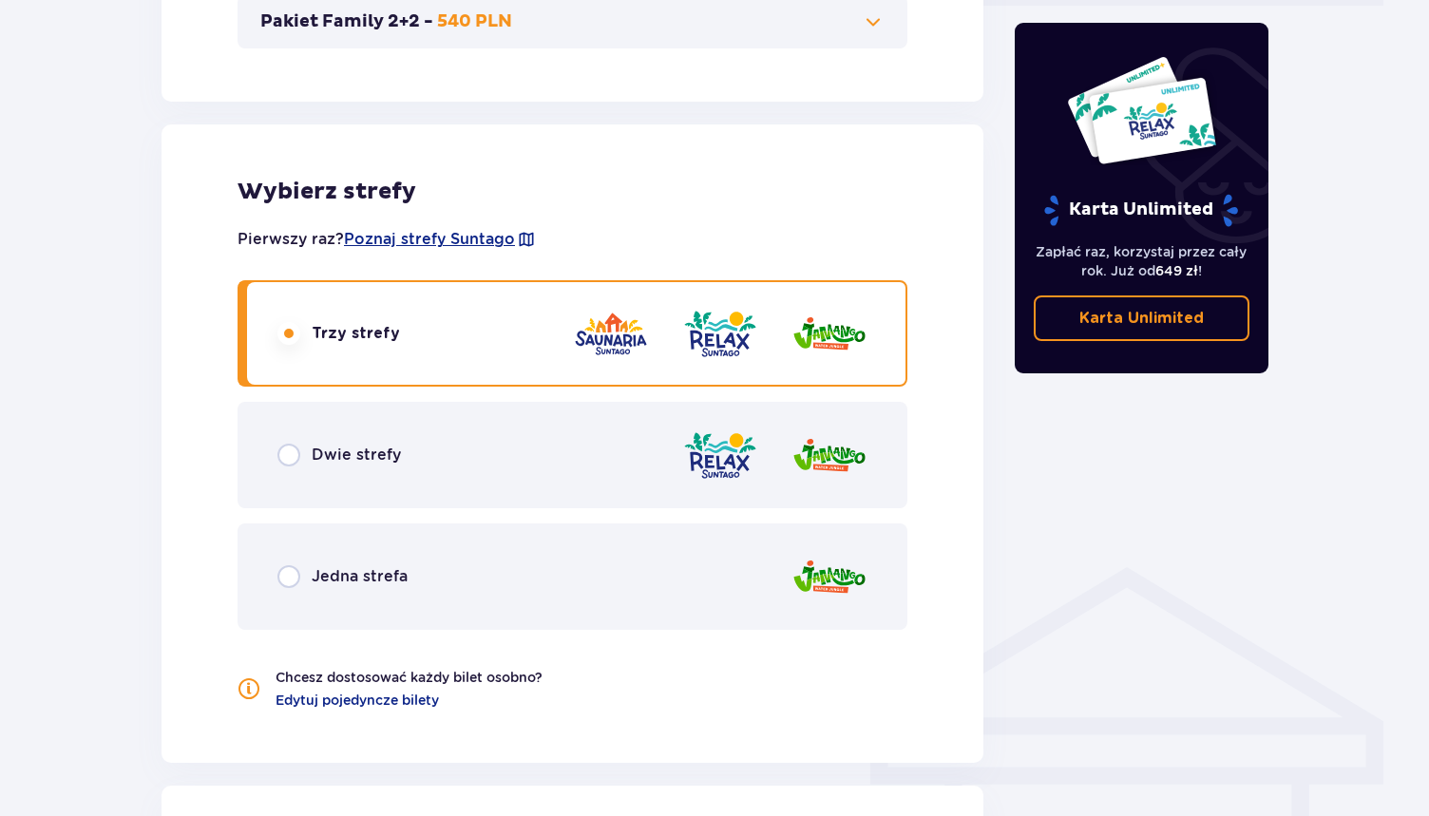
click at [600, 555] on div "Jedna strefa" at bounding box center [573, 577] width 670 height 106
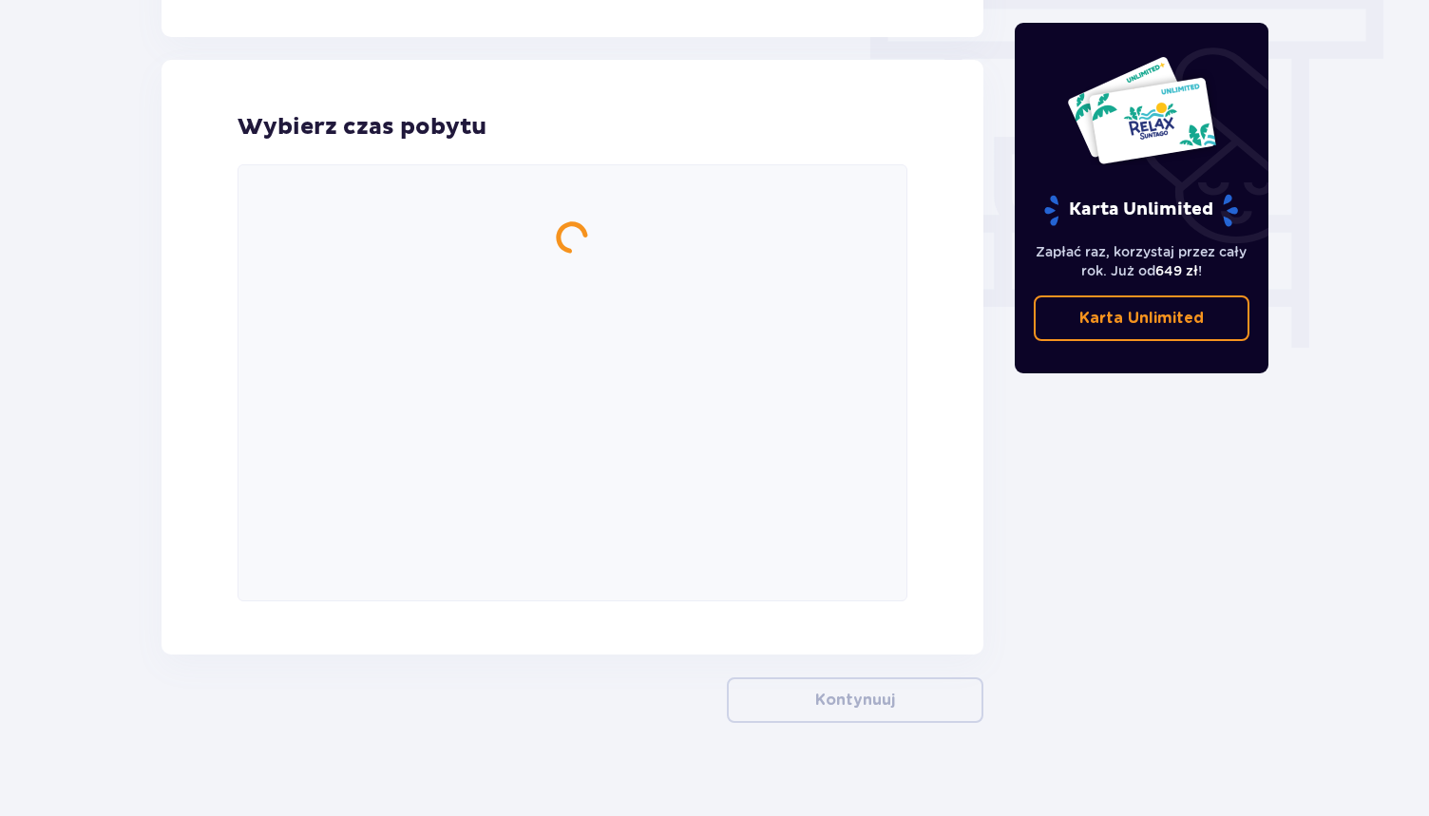
scroll to position [1716, 0]
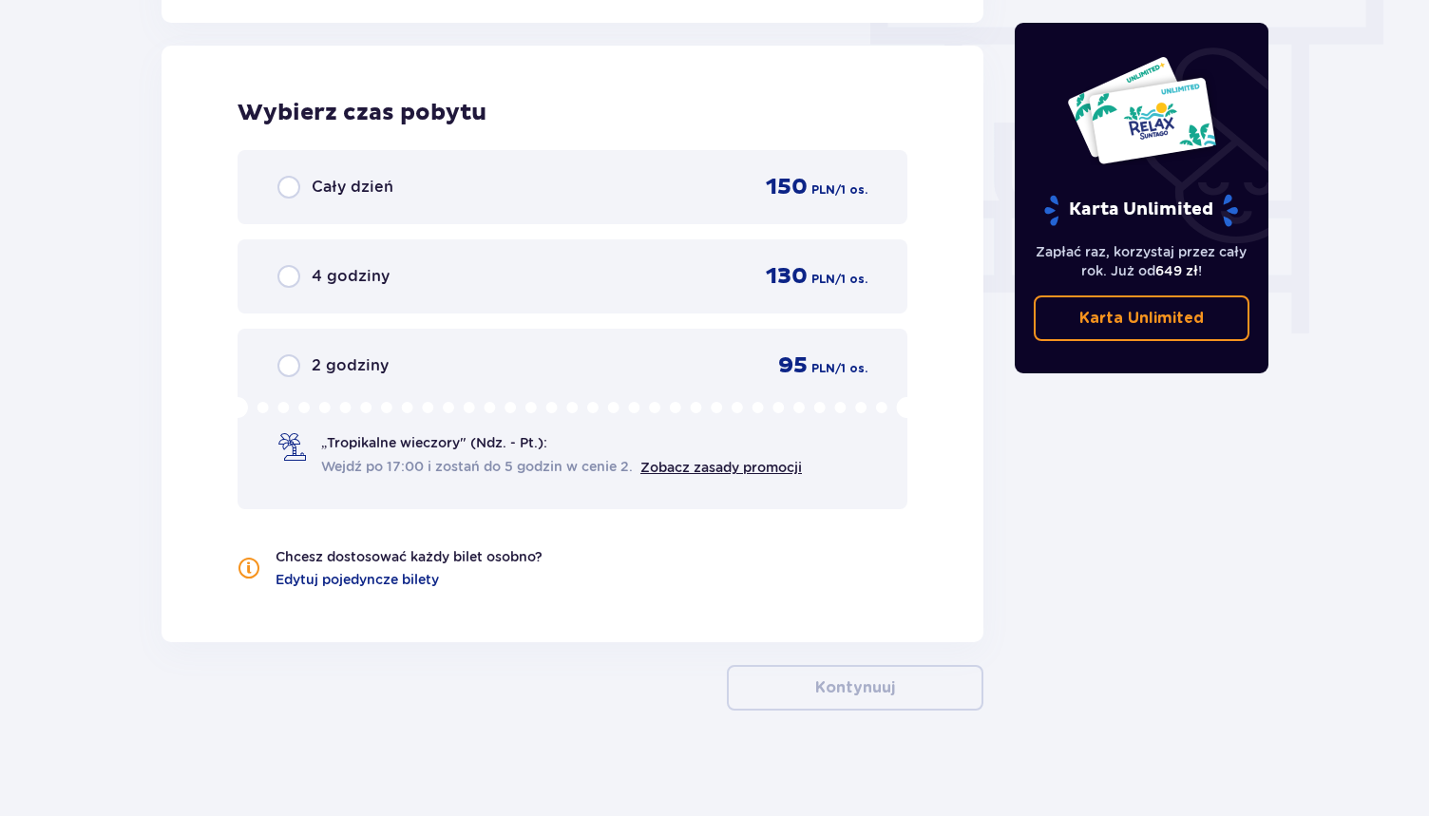
click at [699, 292] on div "4 godziny 130 PLN / 1 os." at bounding box center [573, 276] width 670 height 74
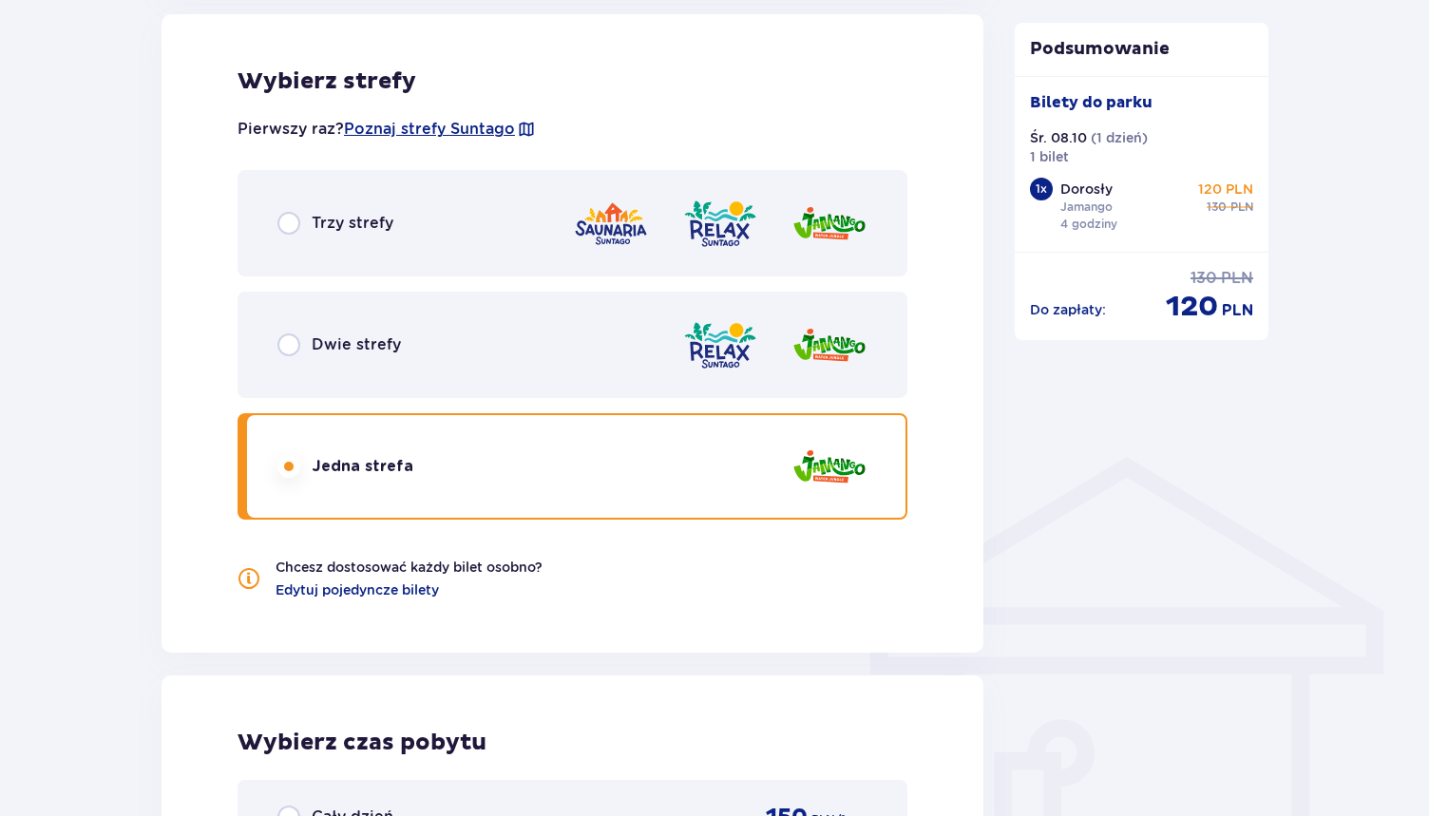
scroll to position [941, 0]
